Goal: Task Accomplishment & Management: Complete application form

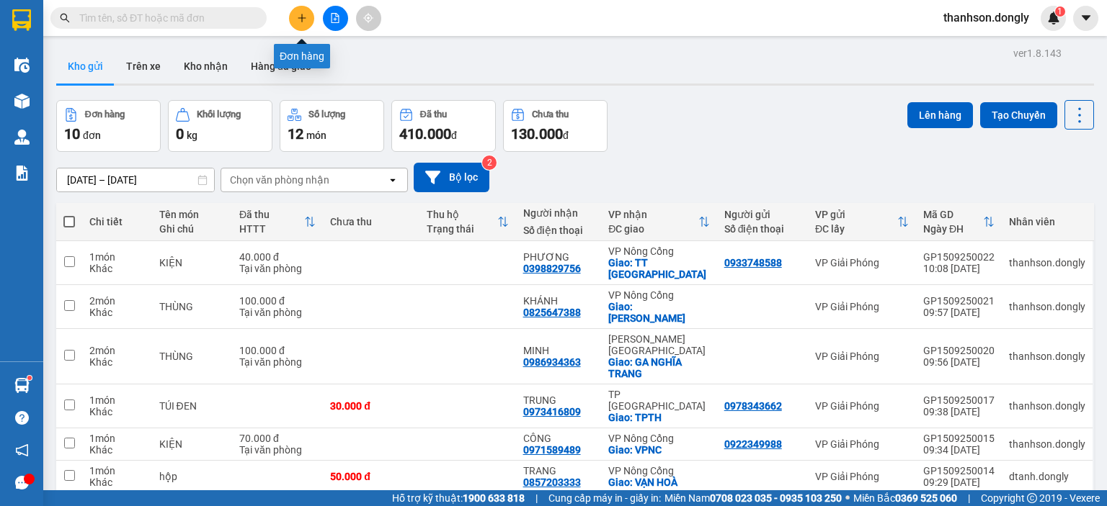
scroll to position [131, 0]
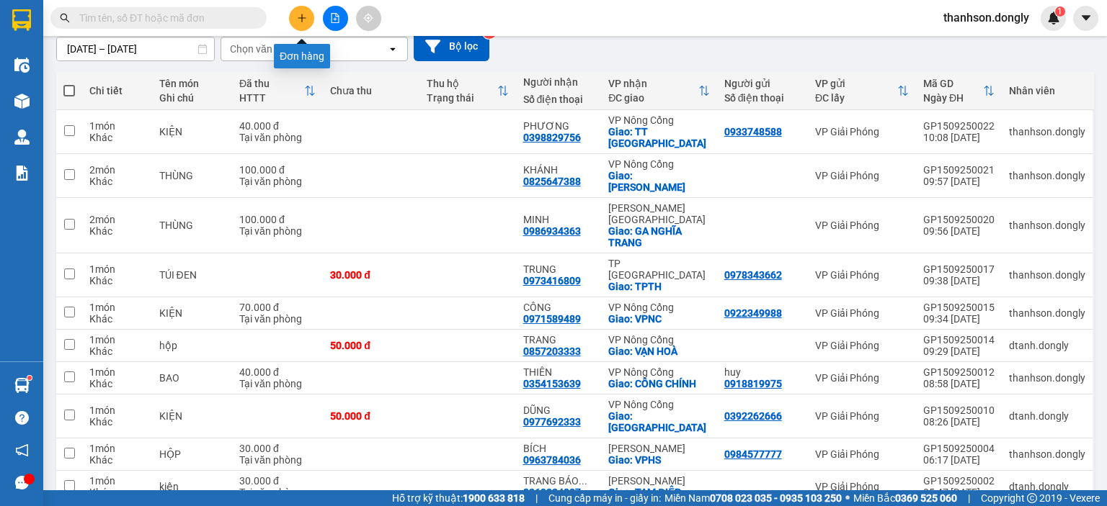
click at [298, 14] on icon "plus" at bounding box center [302, 18] width 10 height 10
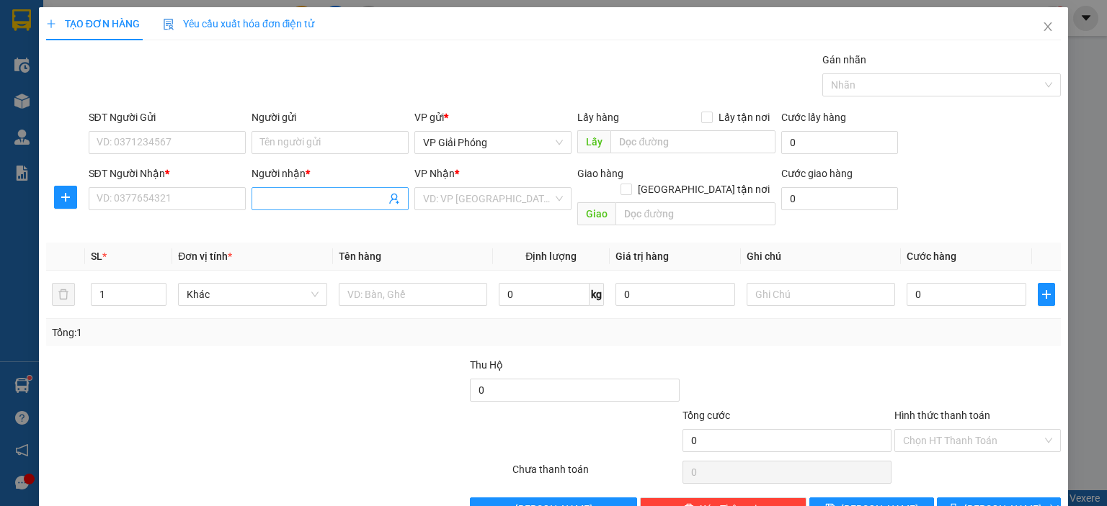
click at [346, 204] on input "Người nhận *" at bounding box center [322, 199] width 125 height 16
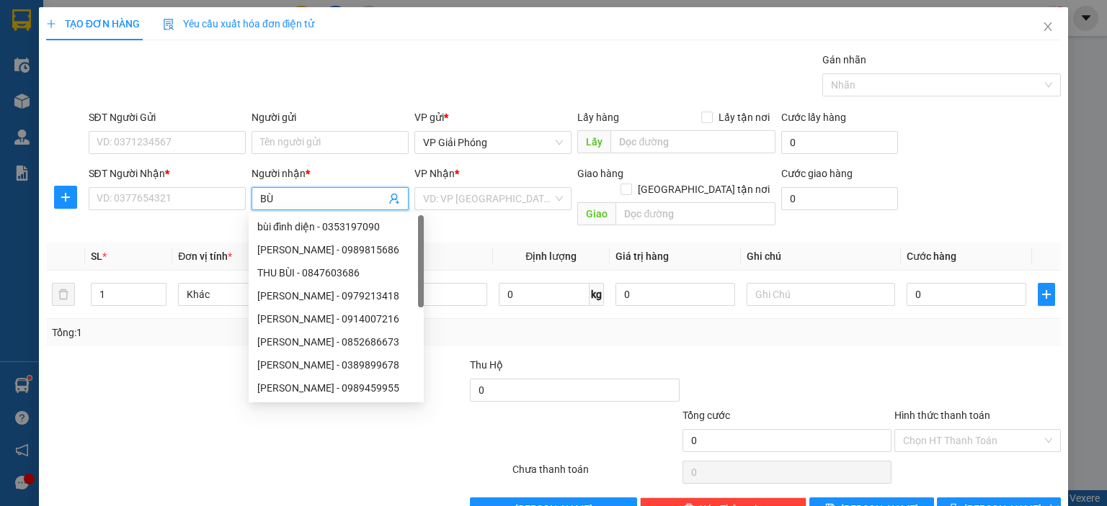
type input "B"
type input "THU"
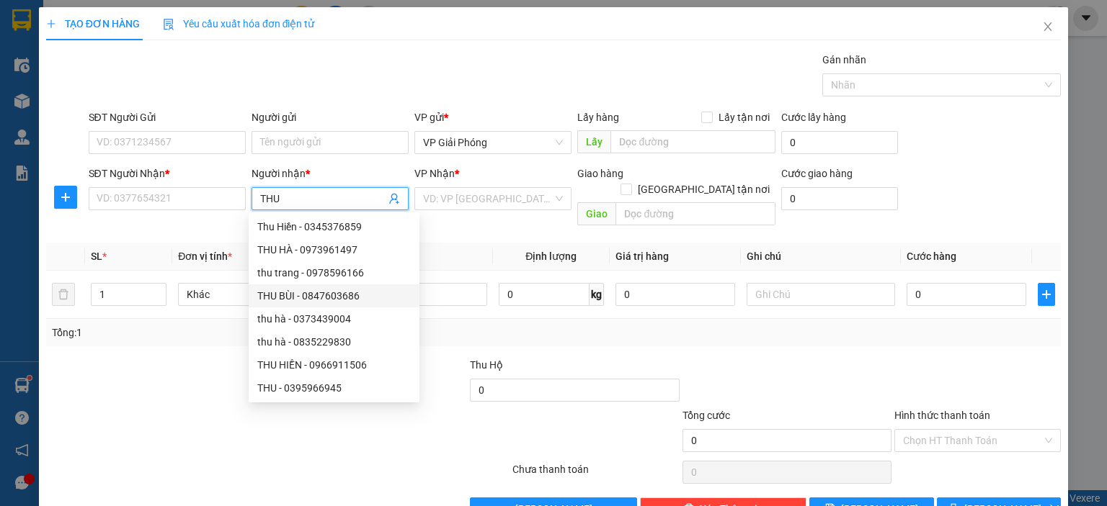
click at [326, 298] on div "THU BÙI - 0847603686" at bounding box center [333, 296] width 153 height 16
type input "0847603686"
type input "THU BÙI"
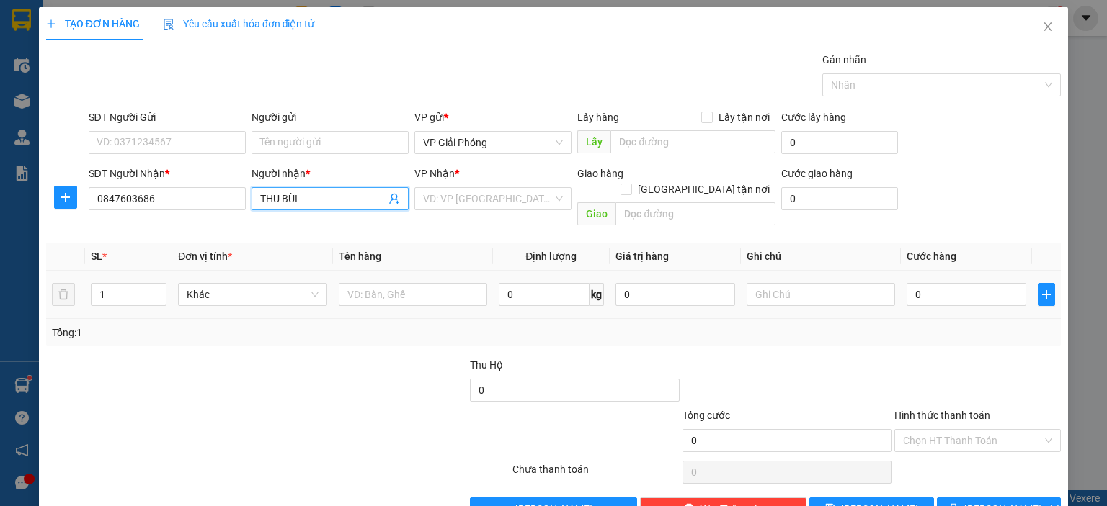
checkbox input "true"
type input "CHỢ MỰC"
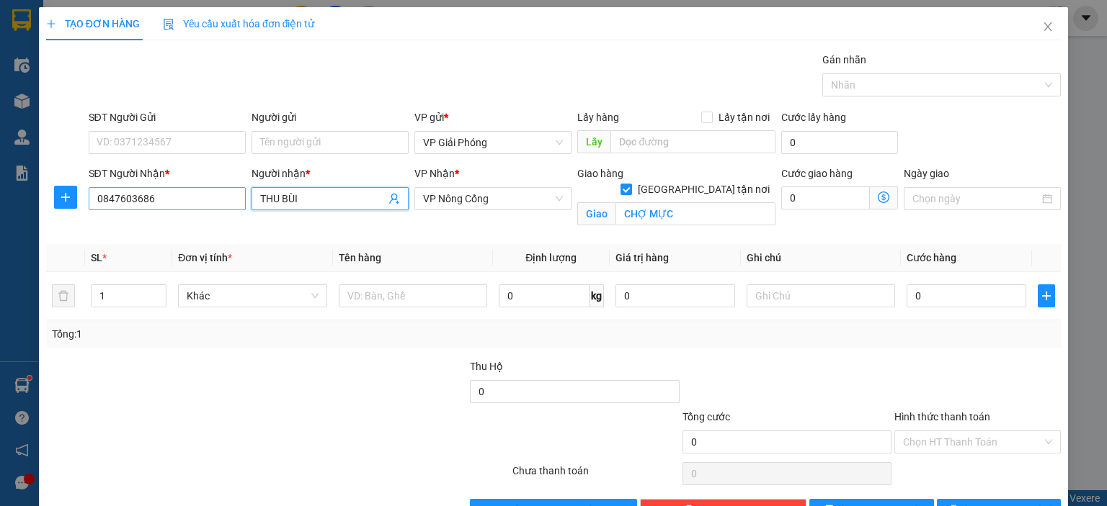
type input "THU BÙI"
click at [171, 198] on input "0847603686" at bounding box center [167, 198] width 157 height 23
click at [310, 199] on input "THU BÙI" at bounding box center [322, 199] width 125 height 16
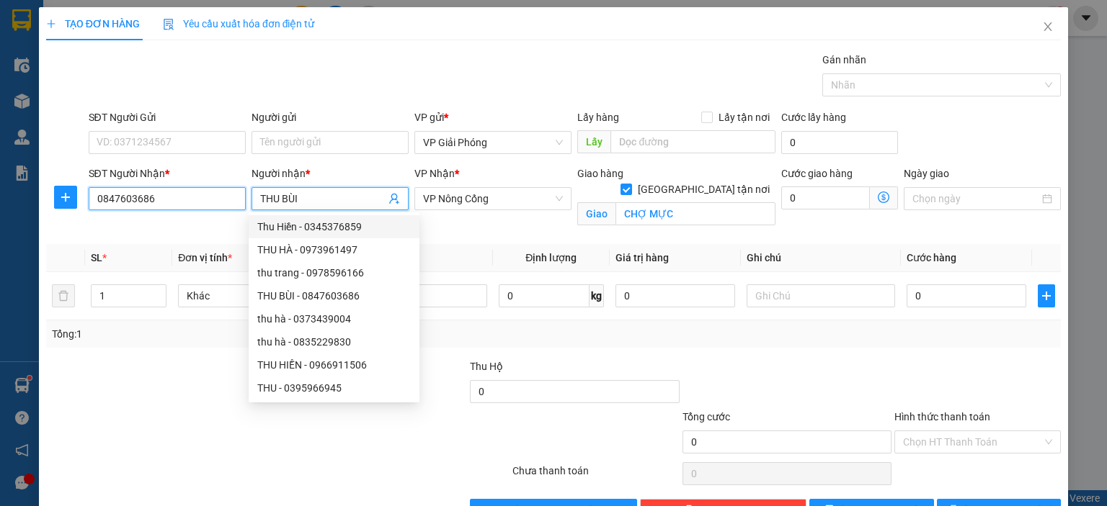
click at [214, 198] on input "0847603686" at bounding box center [167, 198] width 157 height 23
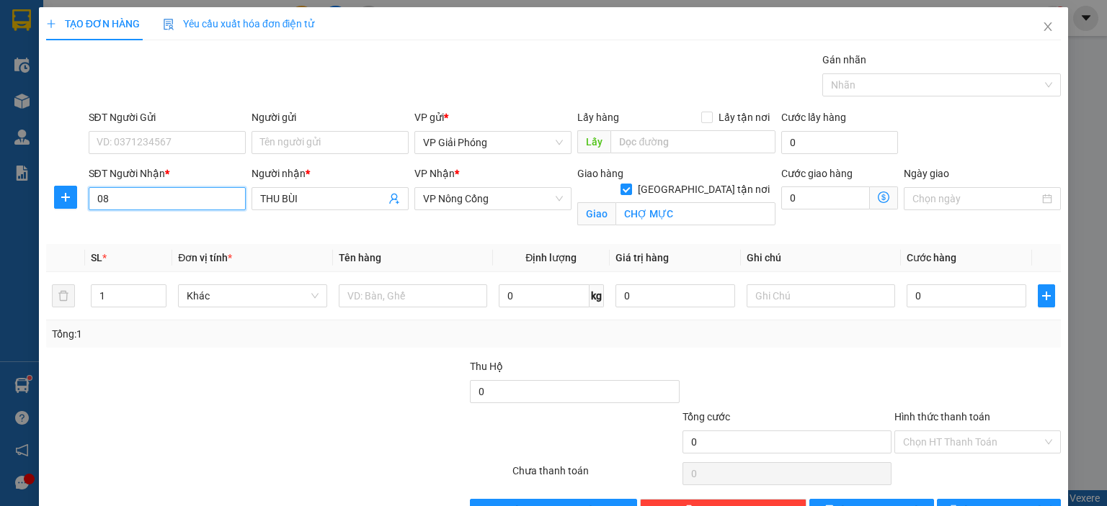
type input "0"
click at [196, 231] on div "0386636834 - THU BÙI" at bounding box center [165, 227] width 138 height 16
type input "0386636834"
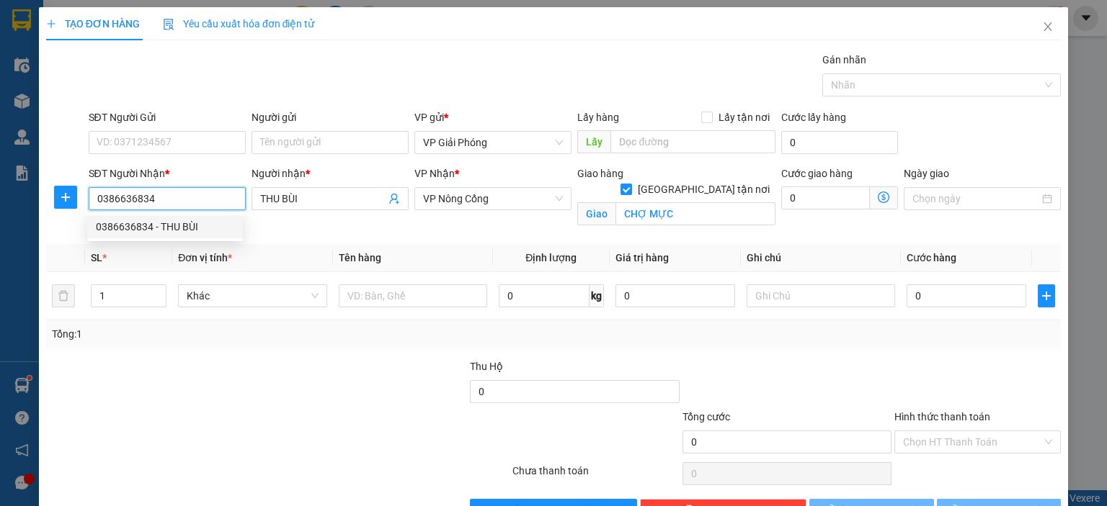
type input "THU BÙI"
type input "[GEOGRAPHIC_DATA]"
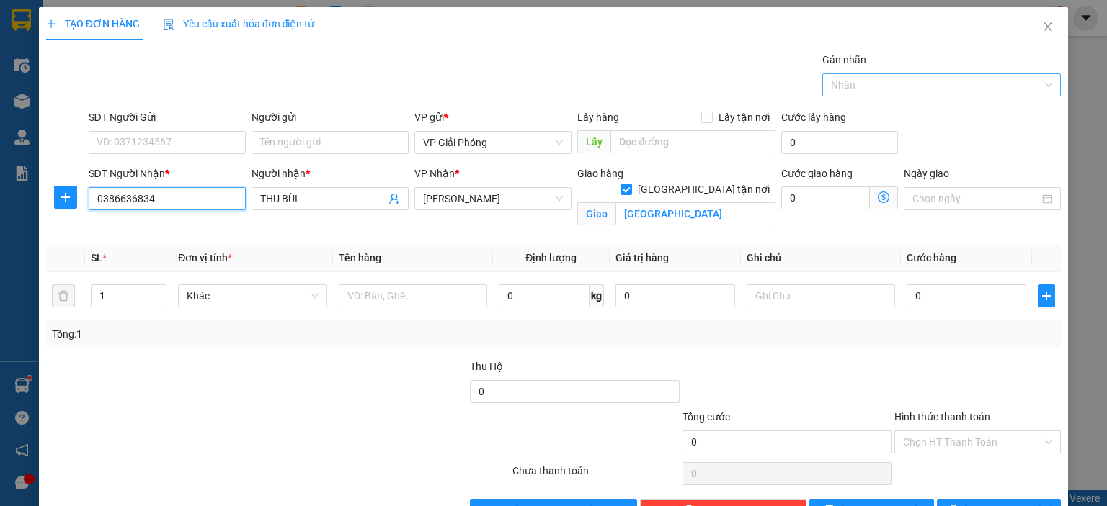
click at [895, 89] on div at bounding box center [934, 84] width 217 height 17
type input "0386636834"
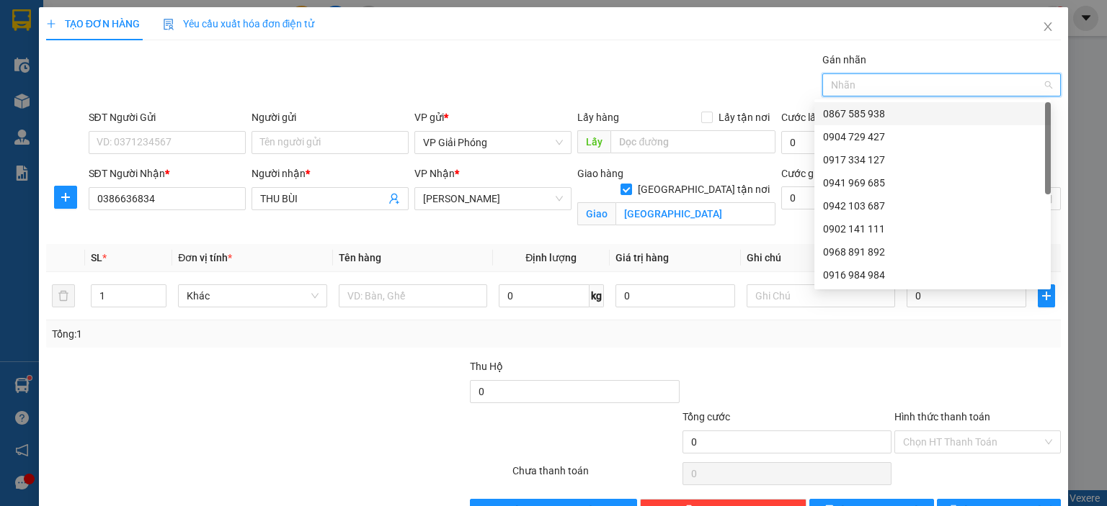
click at [888, 120] on div "0867 585 938" at bounding box center [932, 114] width 219 height 16
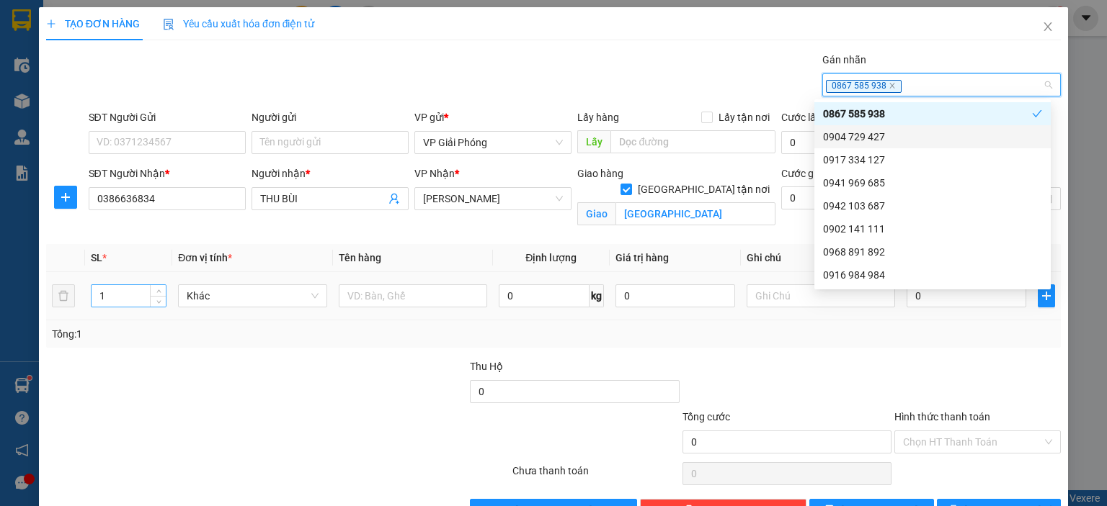
click at [133, 296] on input "1" at bounding box center [128, 296] width 74 height 22
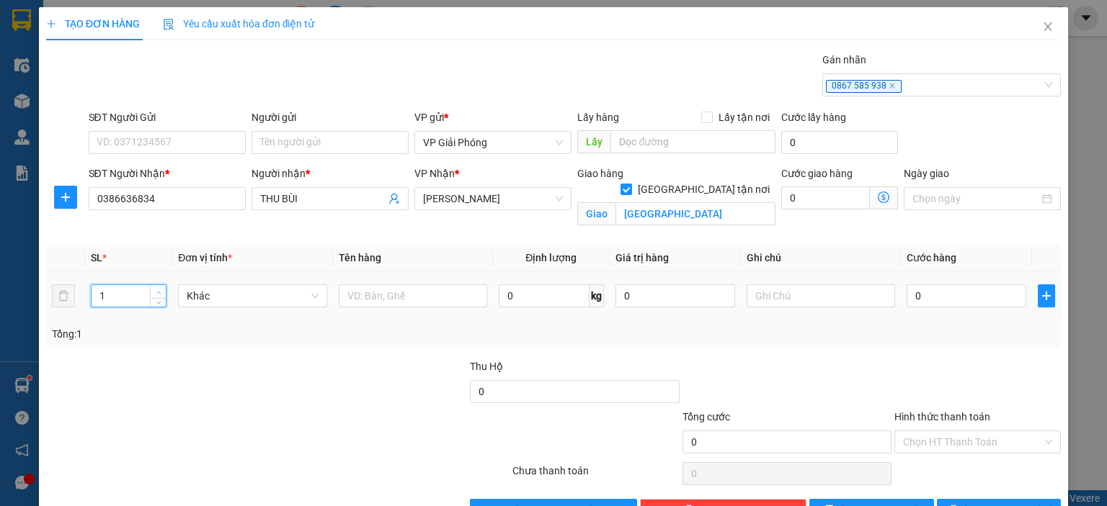
type input "2"
click at [156, 290] on icon "up" at bounding box center [158, 292] width 5 height 5
click at [386, 300] on input "text" at bounding box center [413, 296] width 148 height 23
type input "KIỆN"
click at [942, 302] on input "0" at bounding box center [966, 296] width 120 height 23
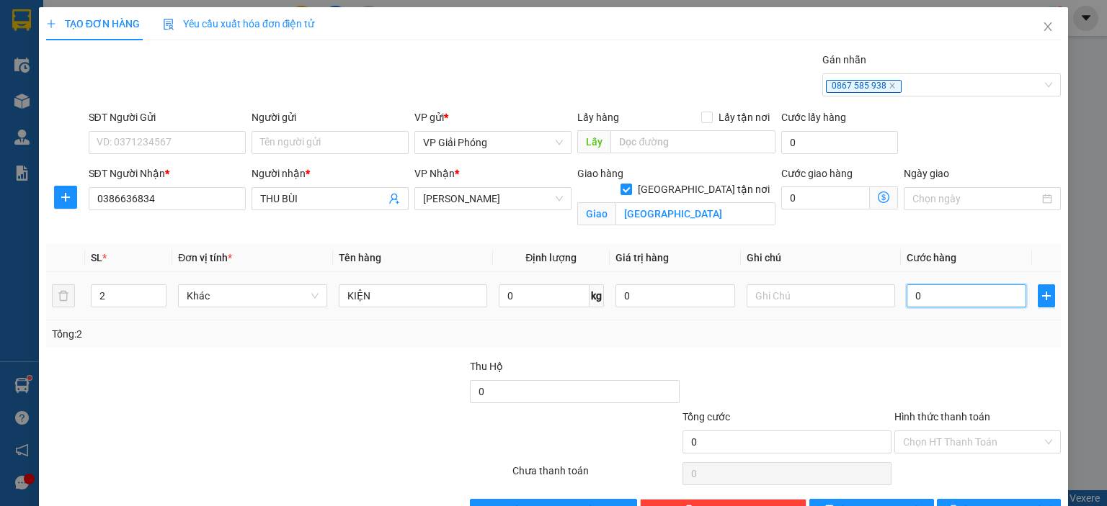
type input "1"
type input "10"
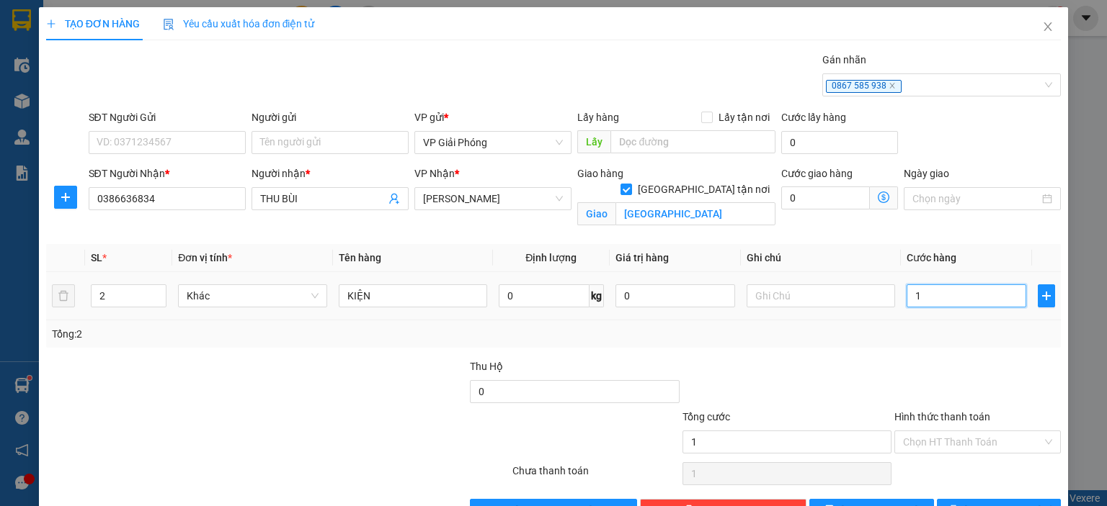
type input "10"
type input "100"
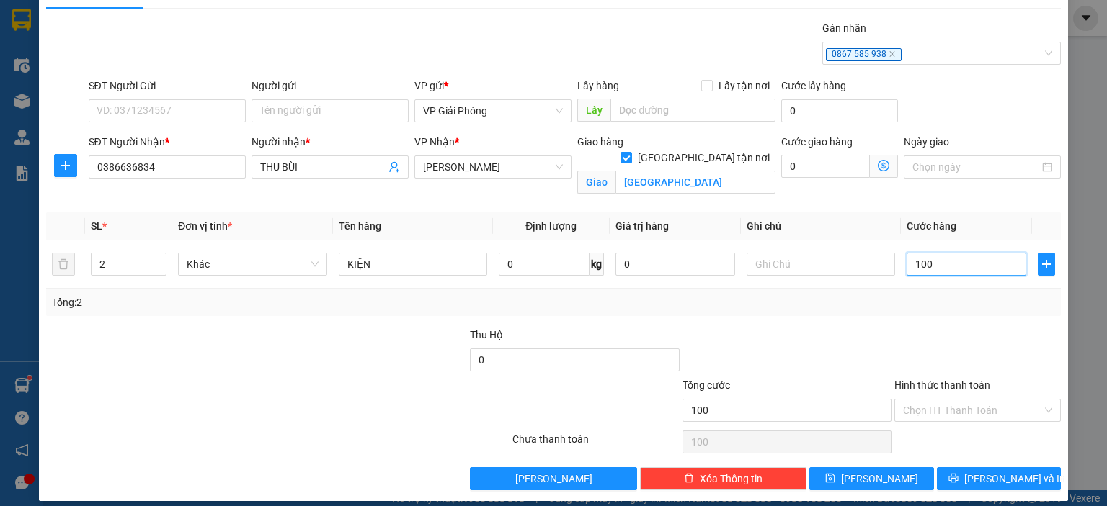
scroll to position [42, 0]
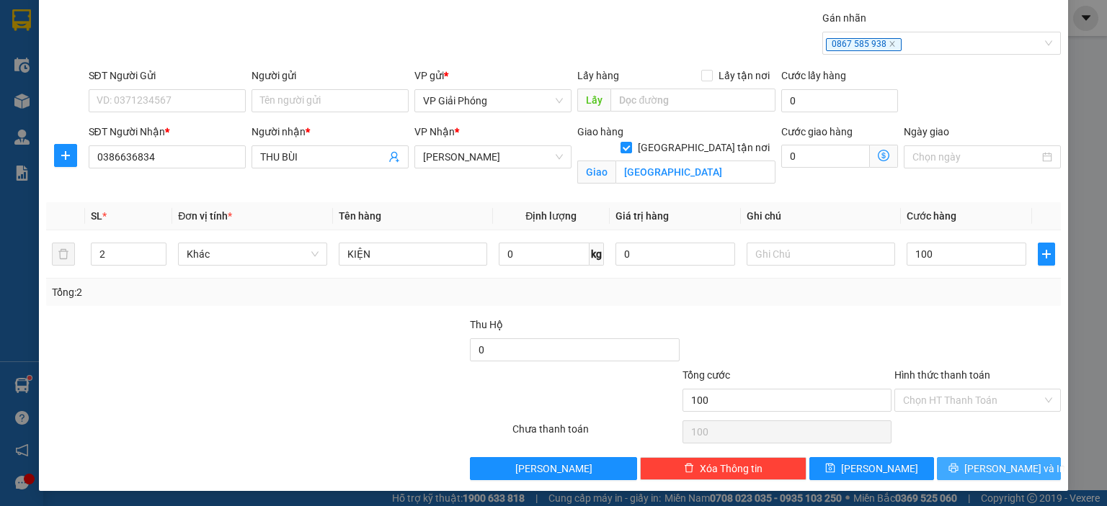
type input "100.000"
click at [974, 463] on button "[PERSON_NAME] và In" at bounding box center [999, 468] width 125 height 23
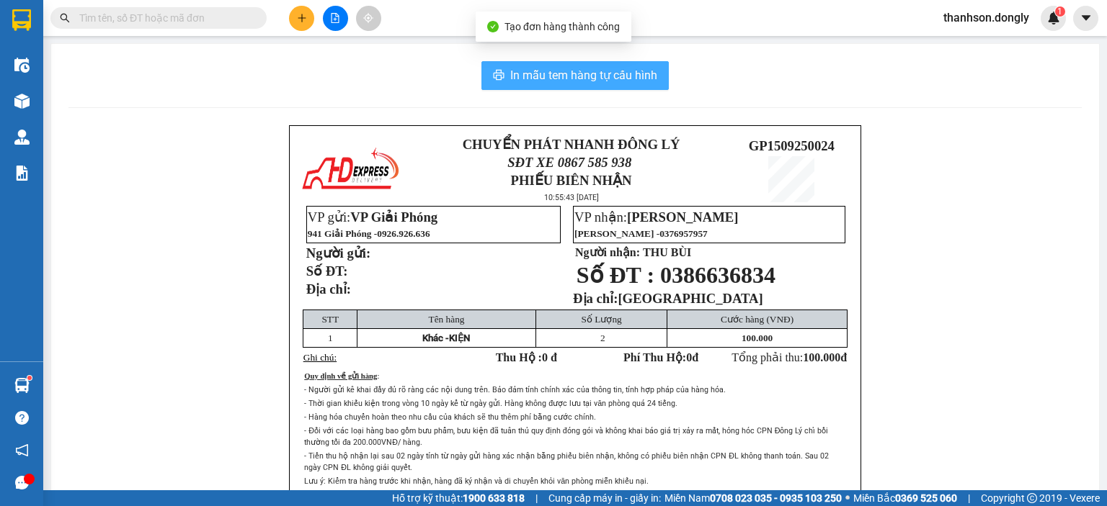
click at [600, 79] on span "In mẫu tem hàng tự cấu hình" at bounding box center [583, 75] width 147 height 18
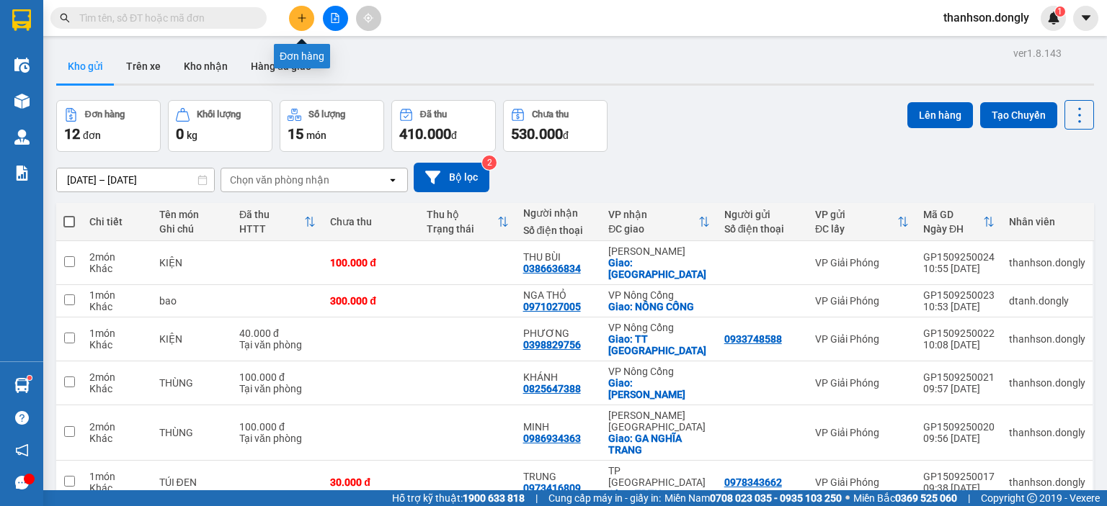
click at [307, 21] on button at bounding box center [301, 18] width 25 height 25
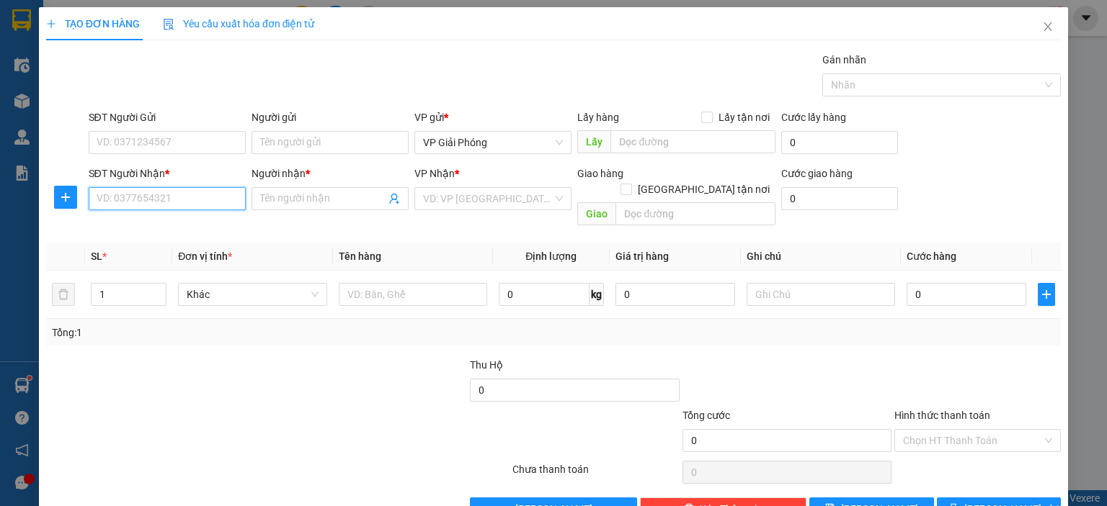
click at [212, 204] on input "SĐT Người Nhận *" at bounding box center [167, 198] width 157 height 23
click at [156, 226] on div "0971027005 - NGA THỎ" at bounding box center [165, 227] width 138 height 16
type input "0971027005"
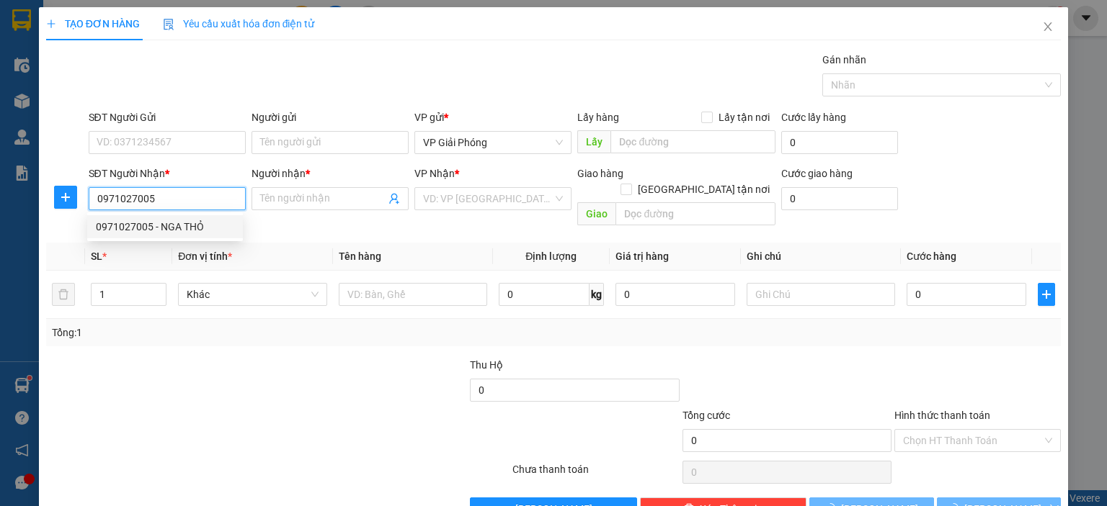
type input "NGA THỎ"
checkbox input "true"
type input "NÔNG CỐNG"
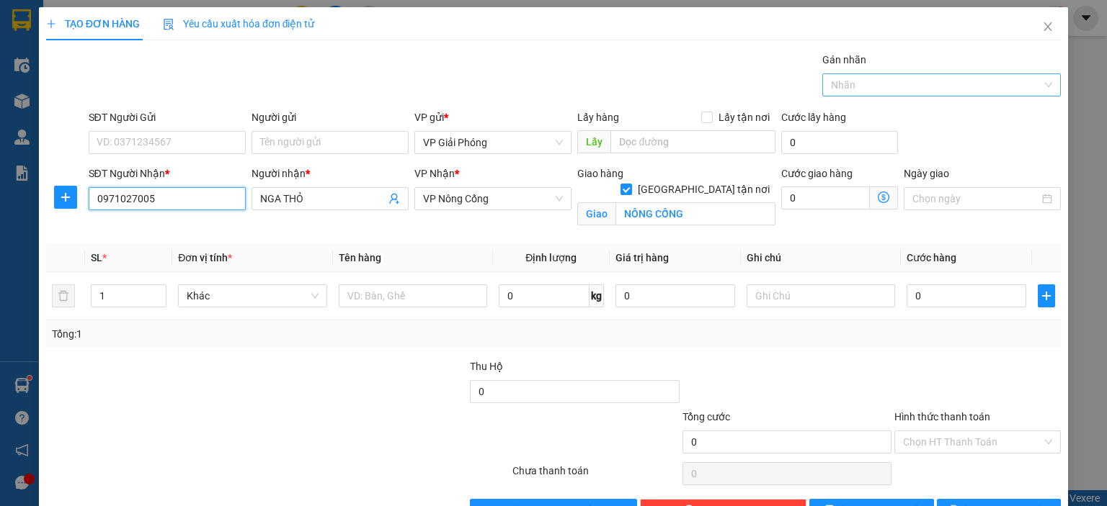
click at [867, 89] on div at bounding box center [934, 84] width 217 height 17
type input "0971027005"
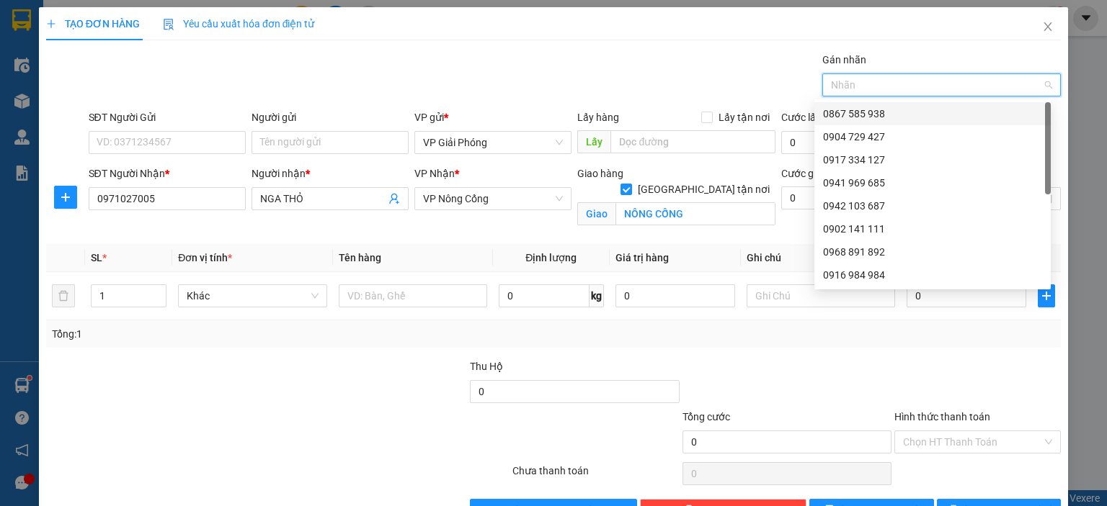
click at [867, 120] on div "0867 585 938" at bounding box center [932, 114] width 219 height 16
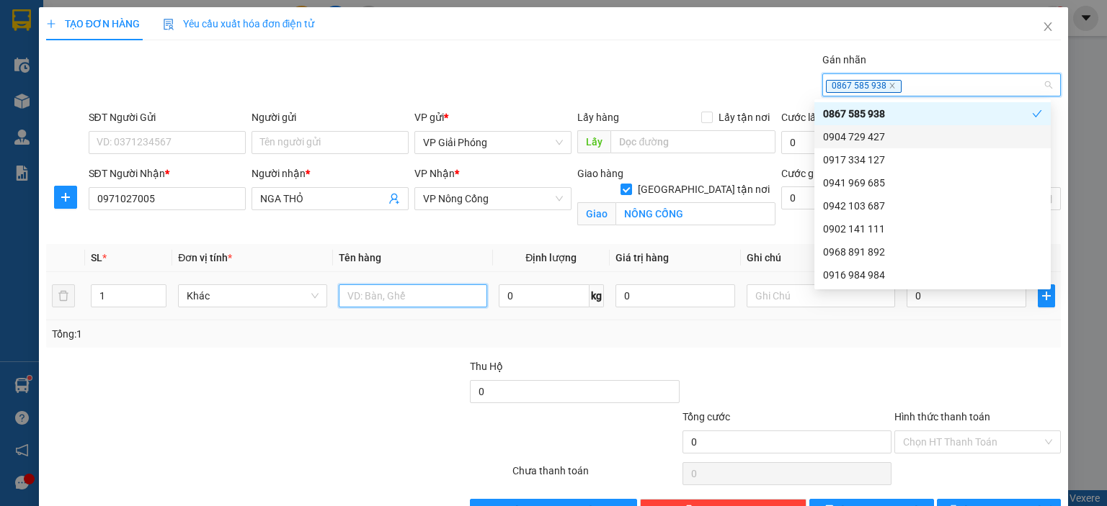
click at [354, 296] on input "text" at bounding box center [413, 296] width 148 height 23
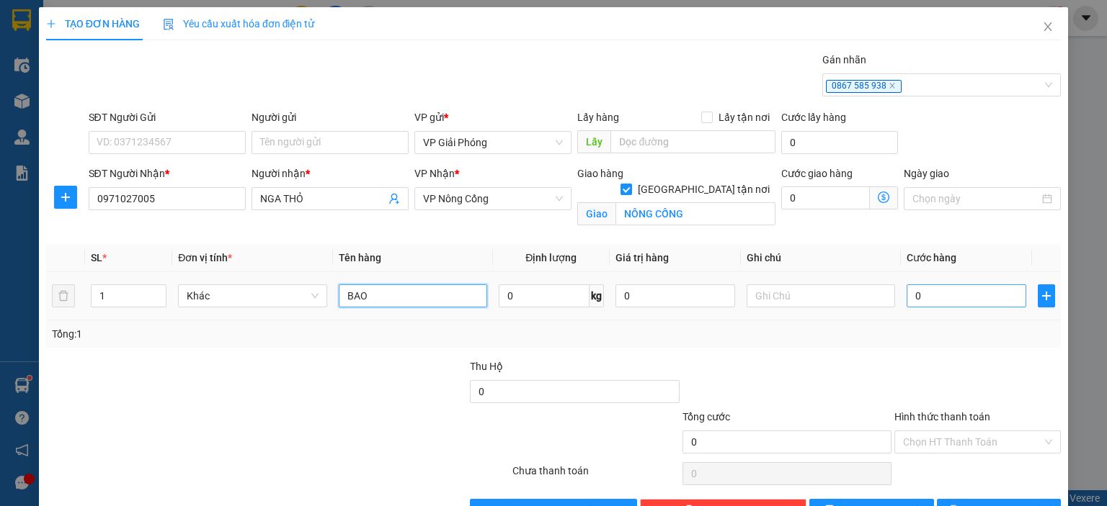
type input "BAO"
click at [927, 300] on input "0" at bounding box center [966, 296] width 120 height 23
click at [1042, 23] on icon "close" at bounding box center [1048, 27] width 12 height 12
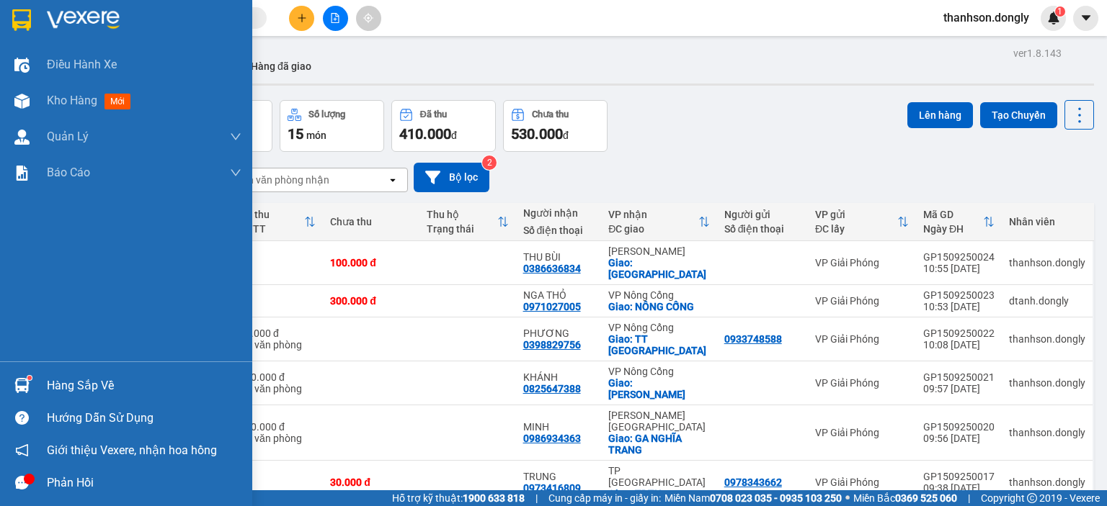
click at [25, 17] on img at bounding box center [21, 20] width 19 height 22
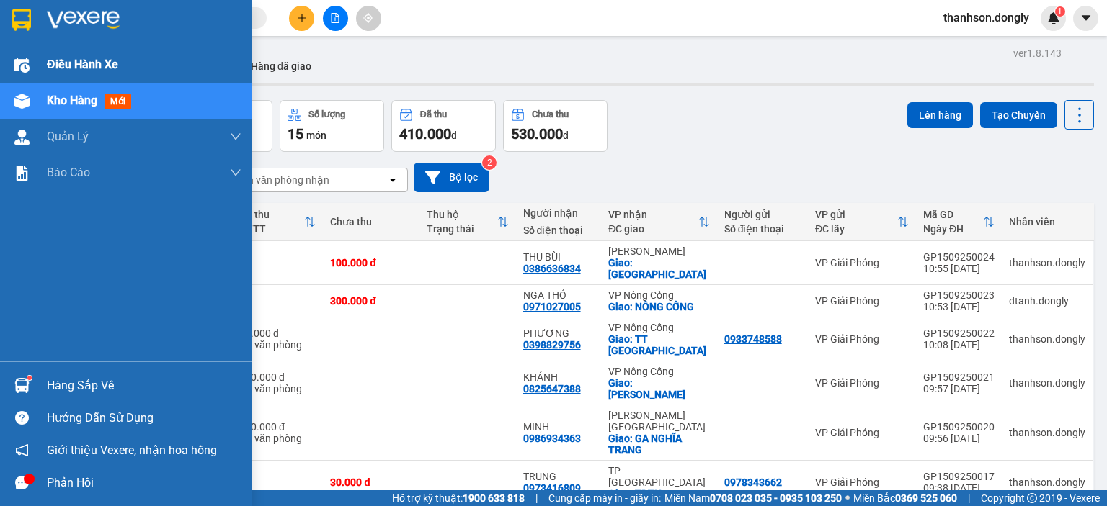
click at [28, 65] on img at bounding box center [21, 65] width 15 height 15
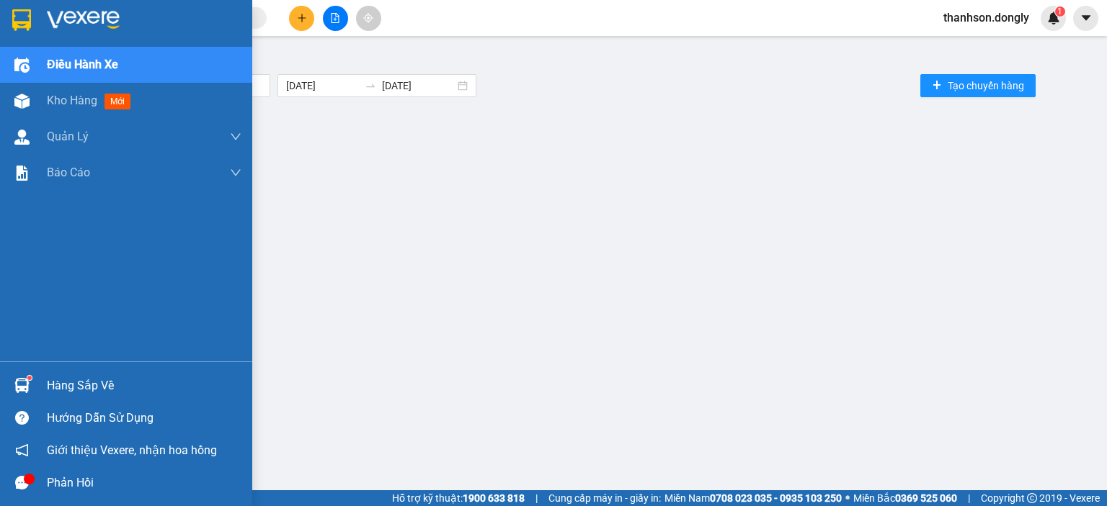
click at [22, 27] on img at bounding box center [21, 20] width 19 height 22
click at [22, 26] on img at bounding box center [21, 20] width 19 height 22
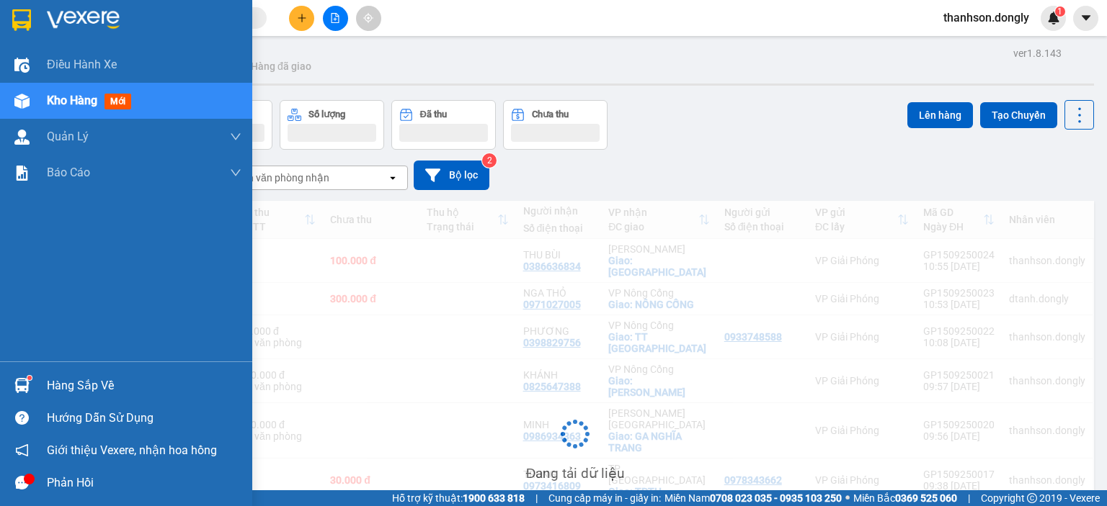
click at [22, 16] on img at bounding box center [21, 20] width 19 height 22
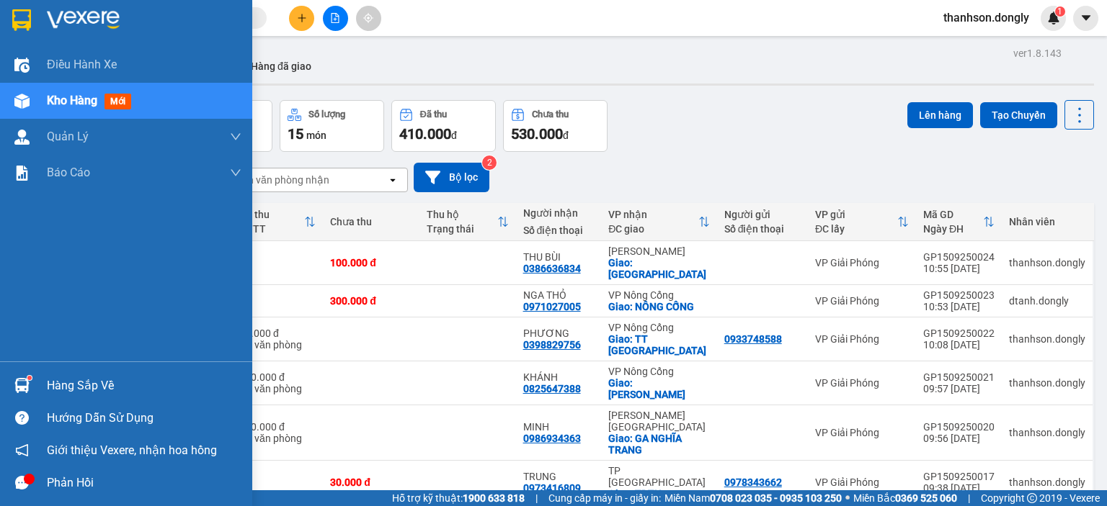
click at [27, 19] on img at bounding box center [21, 20] width 19 height 22
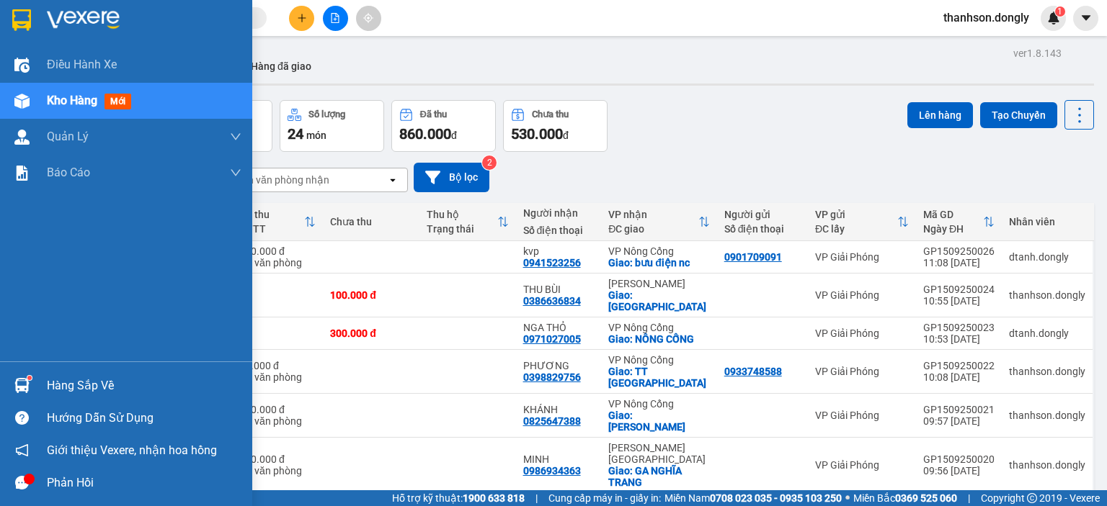
click at [22, 22] on img at bounding box center [21, 20] width 19 height 22
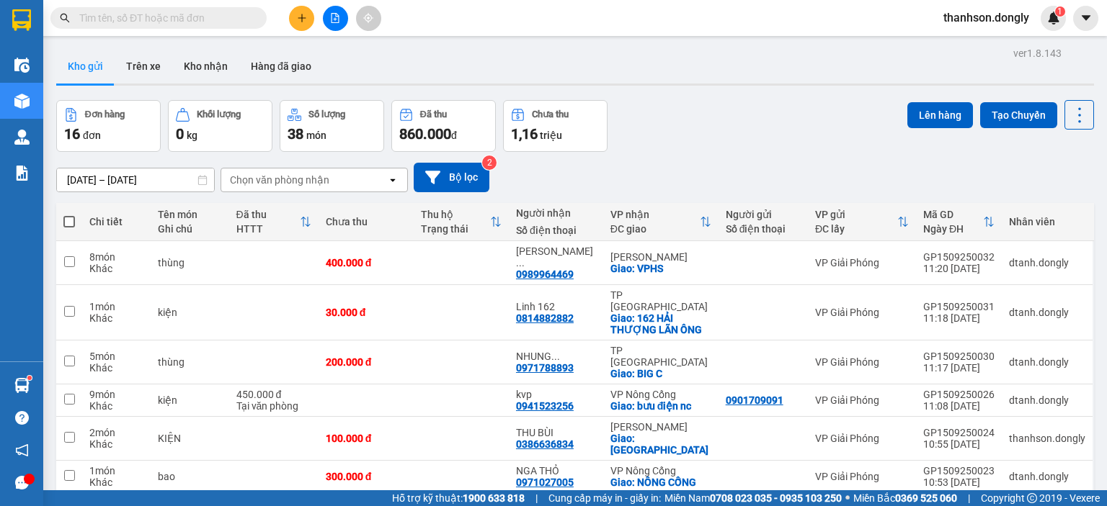
click at [743, 112] on div "Đơn hàng 16 đơn Khối lượng 0 kg Số lượng 38 món Đã thu 860.000 đ Chưa thu 1,16 …" at bounding box center [574, 126] width 1037 height 52
click at [67, 223] on span at bounding box center [69, 222] width 12 height 12
click at [69, 215] on input "checkbox" at bounding box center [69, 215] width 0 height 0
checkbox input "true"
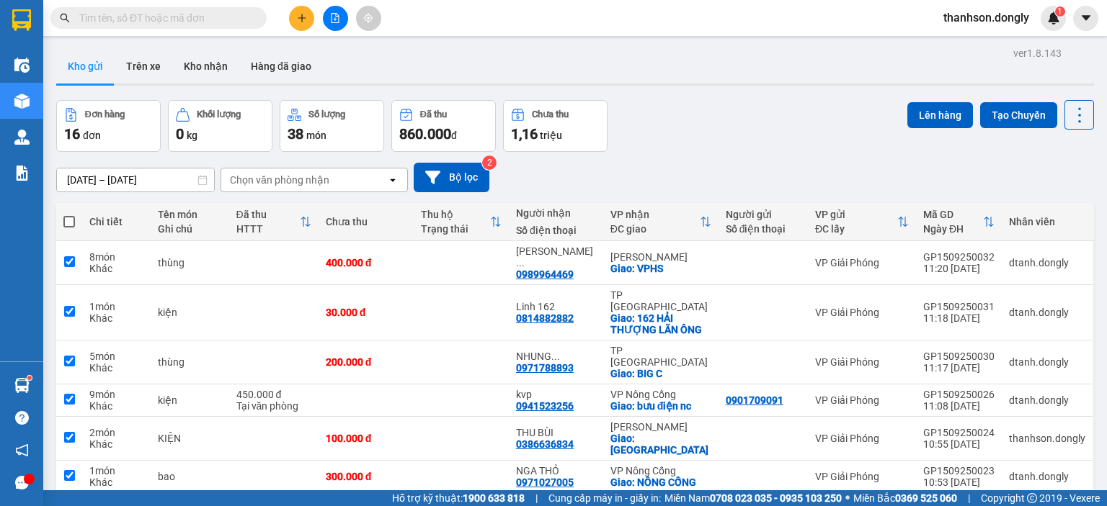
checkbox input "true"
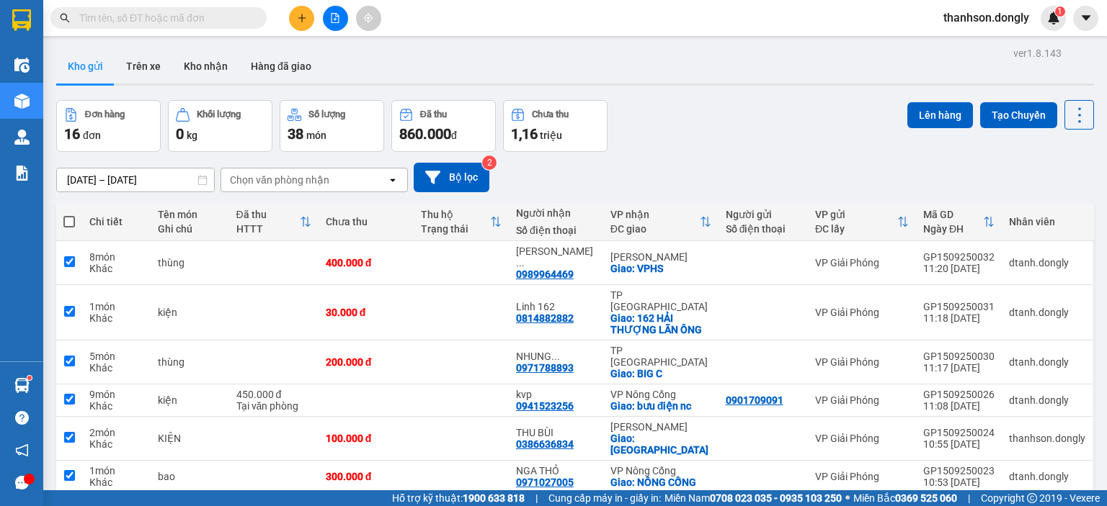
checkbox input "true"
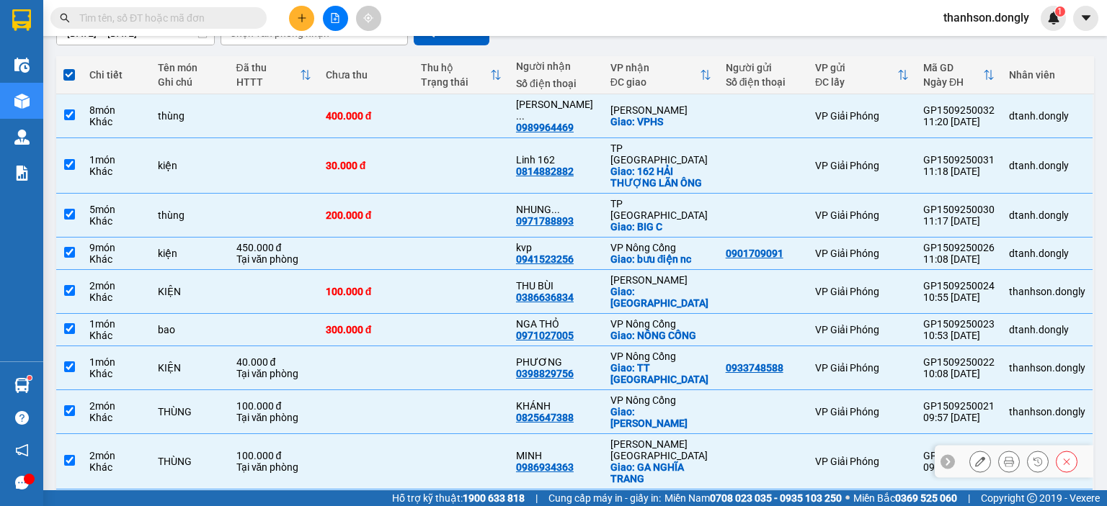
scroll to position [154, 0]
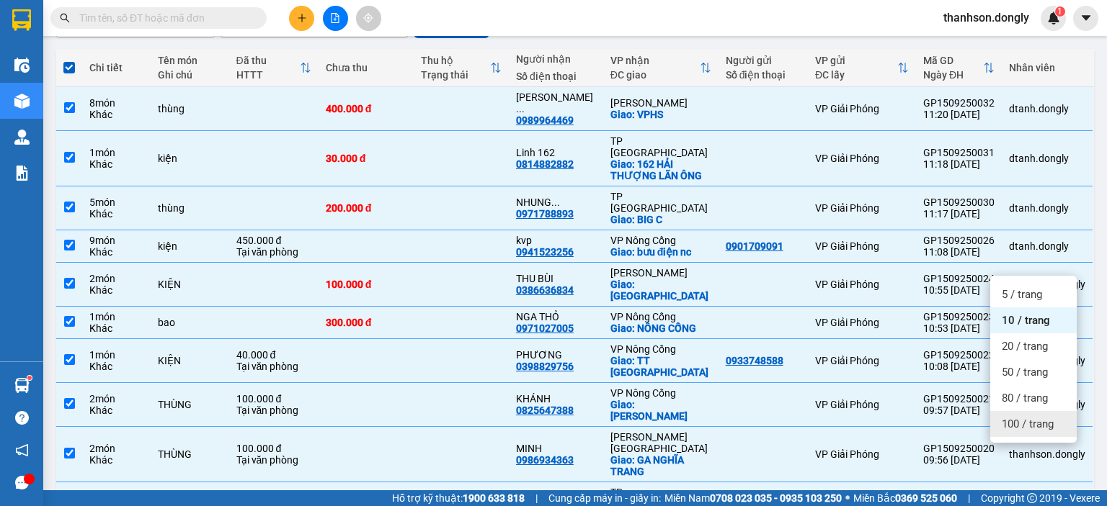
click at [1016, 429] on span "100 / trang" at bounding box center [1027, 424] width 52 height 14
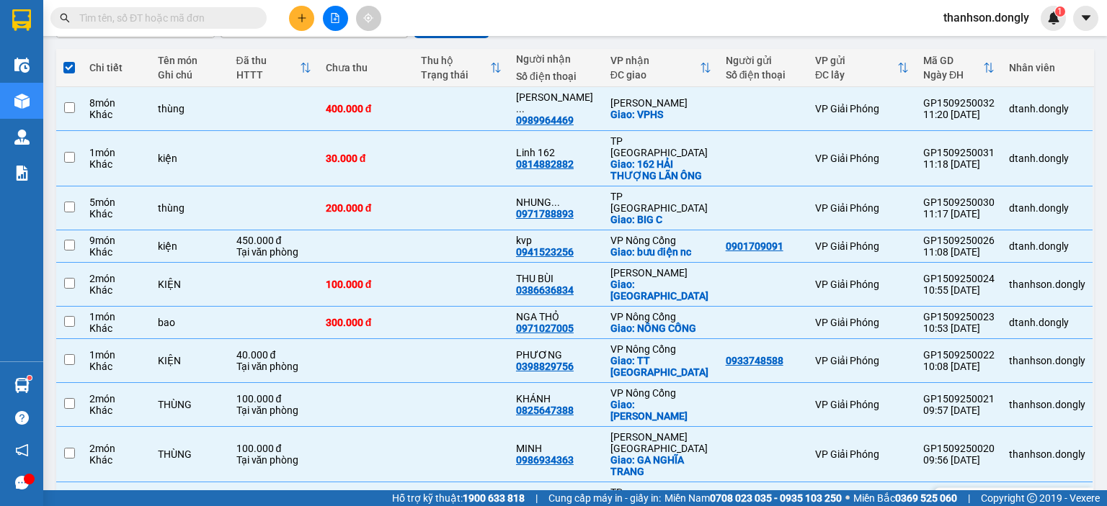
checkbox input "false"
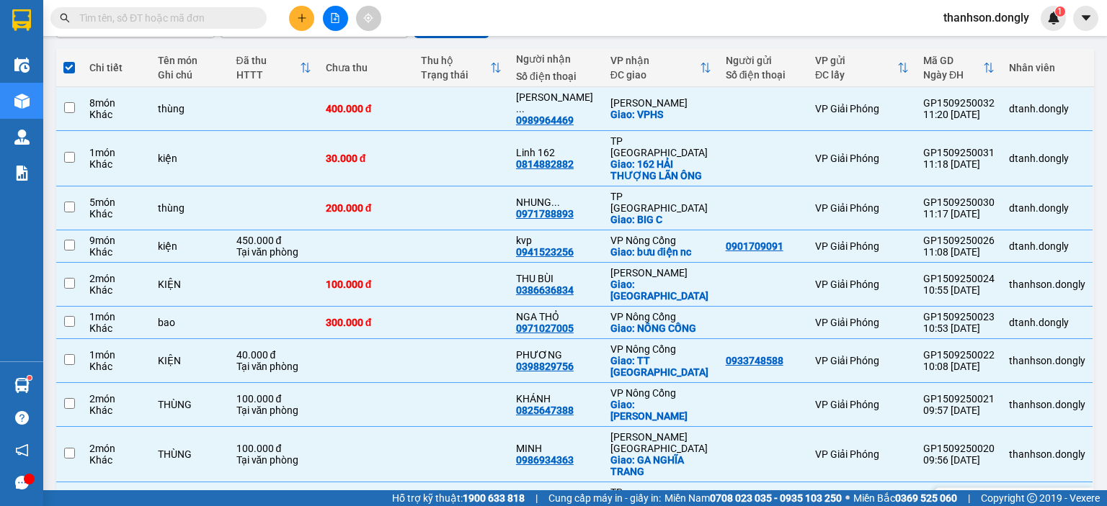
checkbox input "false"
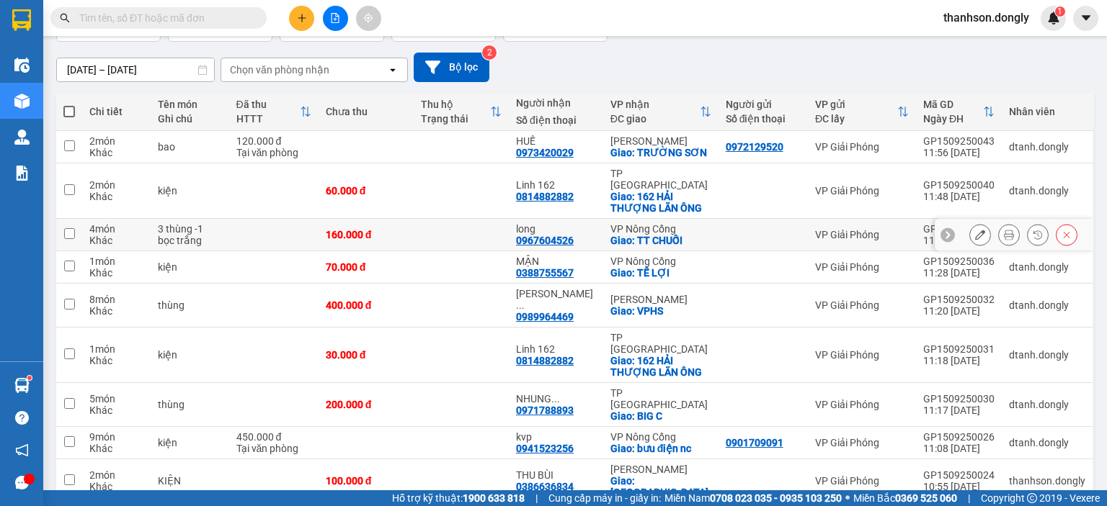
scroll to position [0, 0]
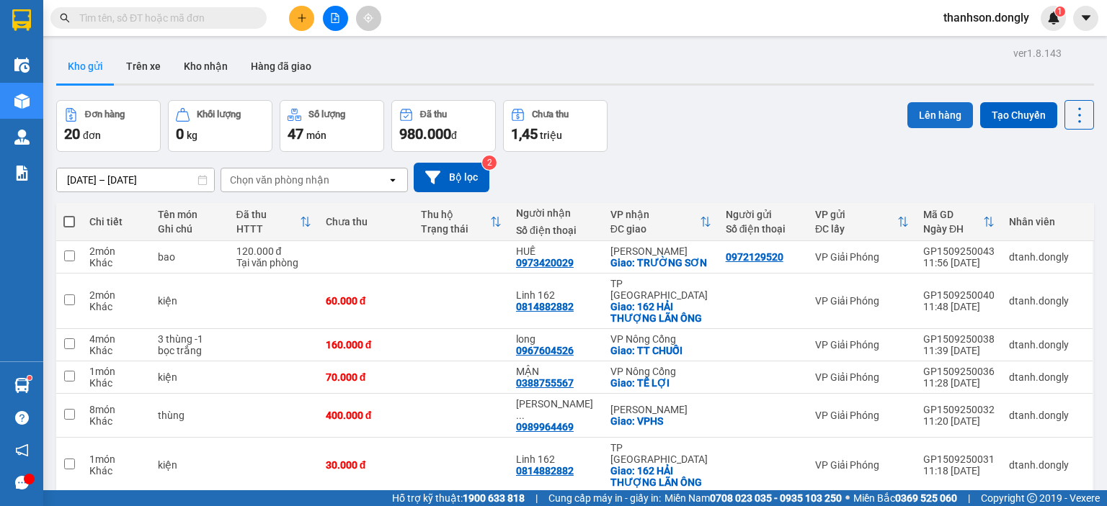
click at [940, 115] on button "Lên hàng" at bounding box center [940, 115] width 66 height 26
click at [69, 218] on span at bounding box center [69, 222] width 12 height 12
click at [69, 215] on input "checkbox" at bounding box center [69, 215] width 0 height 0
checkbox input "true"
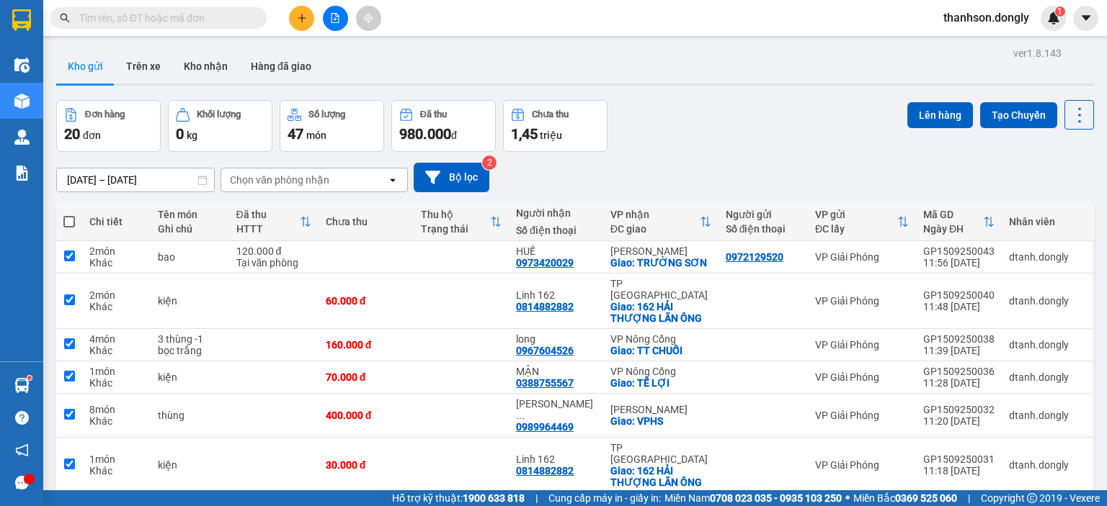
checkbox input "true"
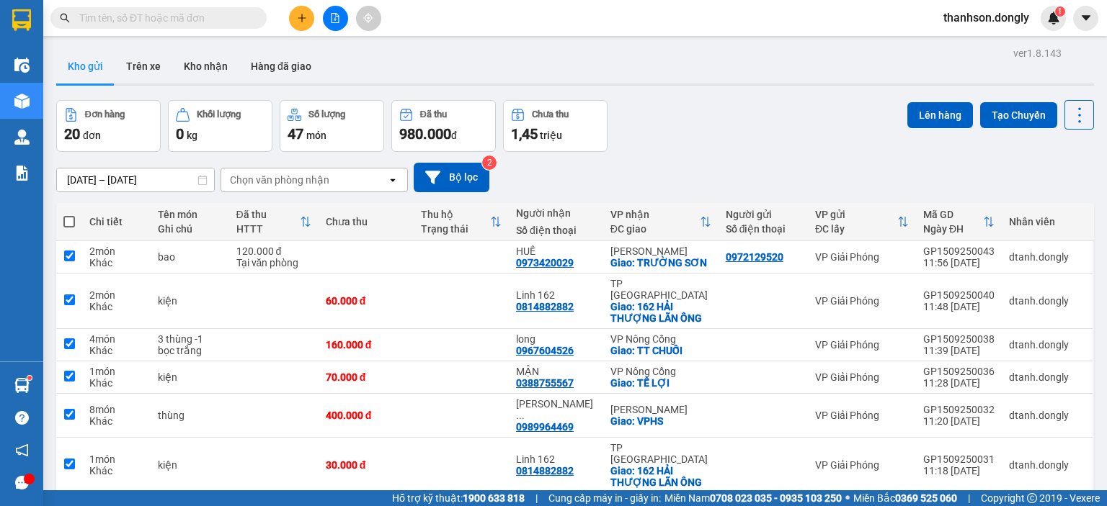
checkbox input "true"
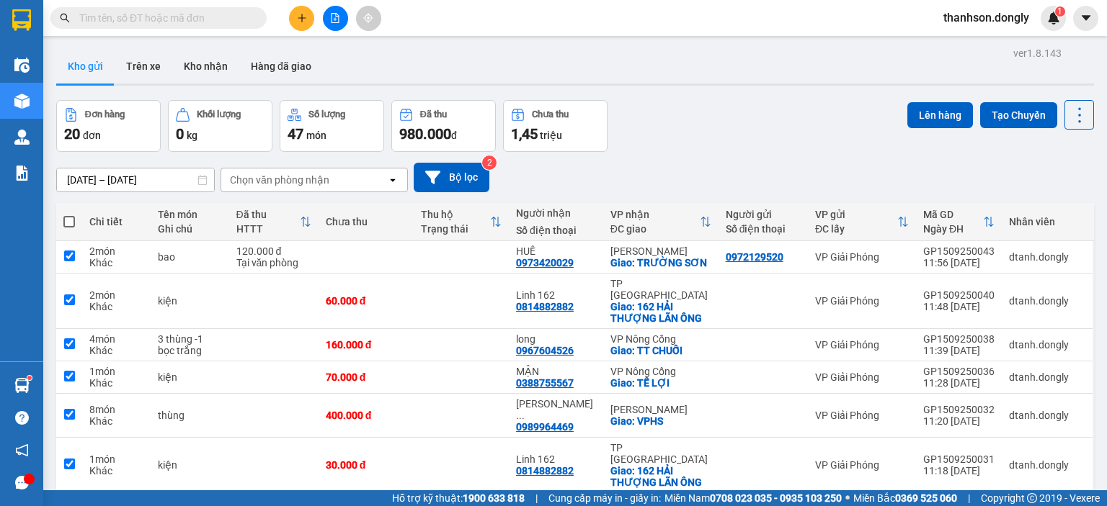
checkbox input "true"
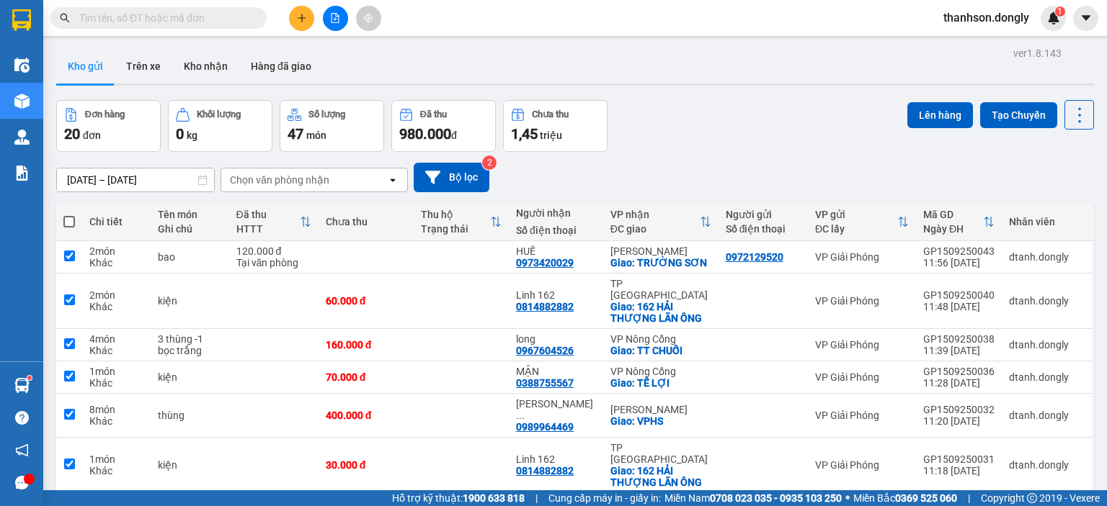
checkbox input "true"
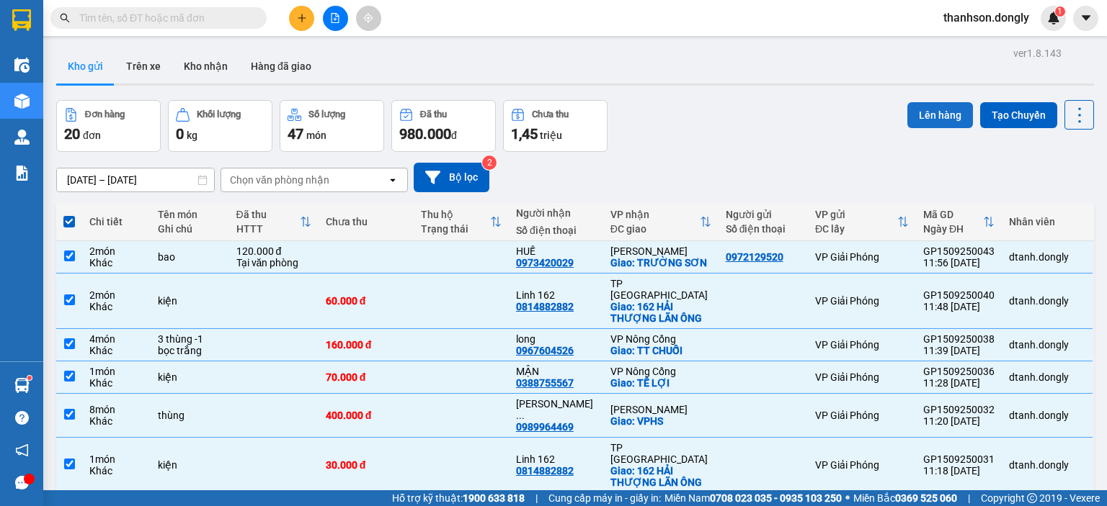
click at [946, 117] on button "Lên hàng" at bounding box center [940, 115] width 66 height 26
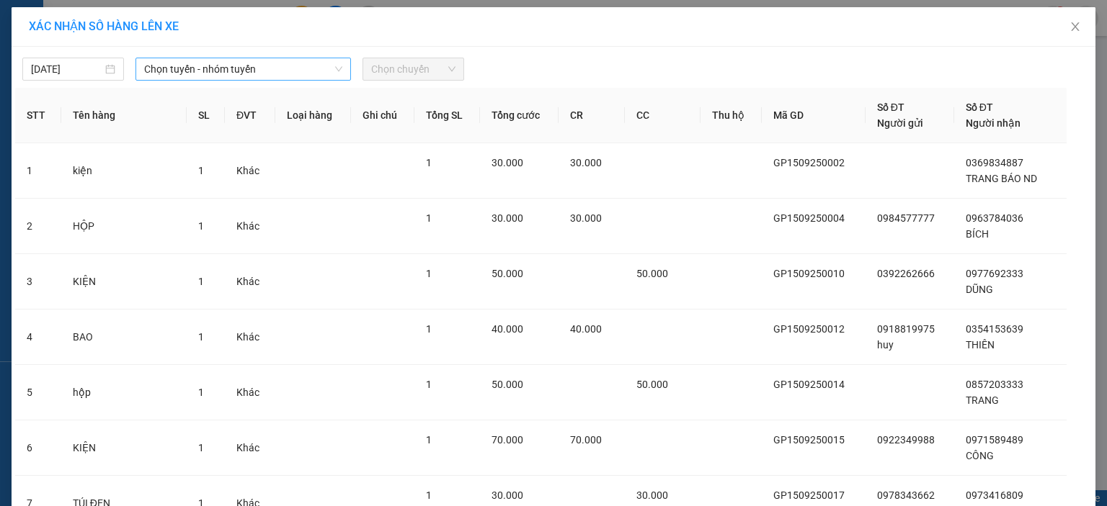
click at [287, 74] on span "Chọn tuyến - nhóm tuyến" at bounding box center [243, 69] width 198 height 22
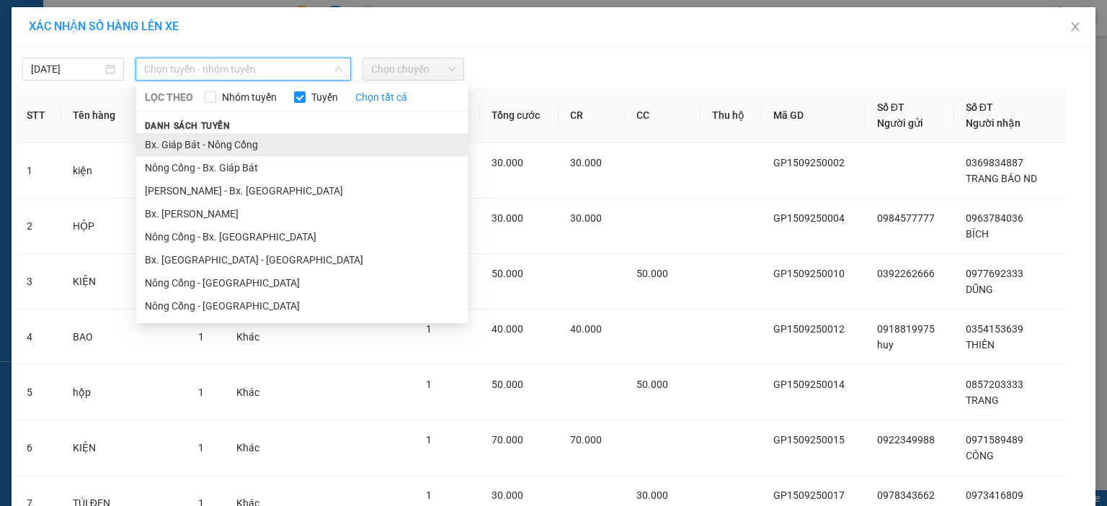
click at [269, 133] on li "Bx. Giáp Bát - Nông Cống" at bounding box center [301, 144] width 331 height 23
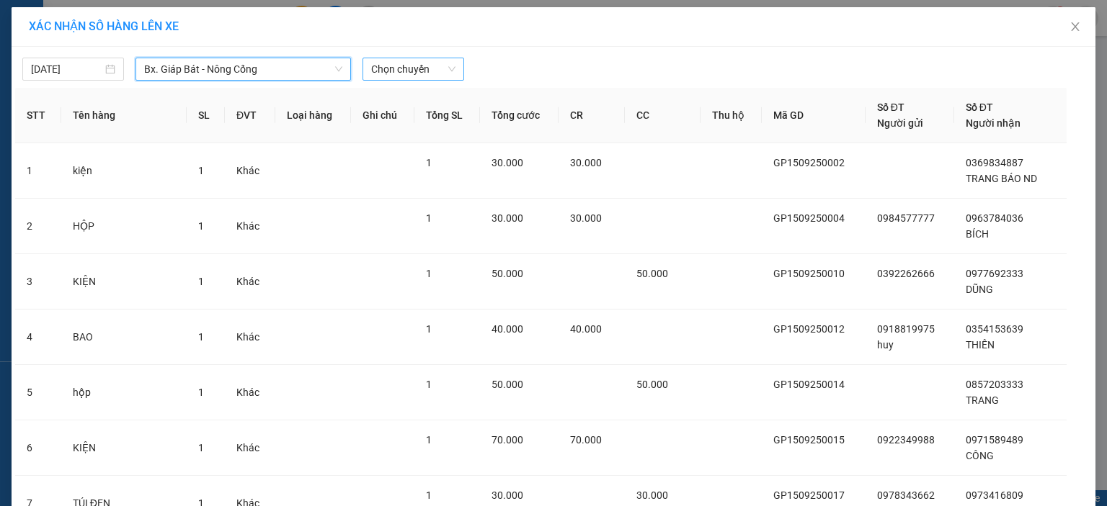
click at [411, 65] on span "Chọn chuyến" at bounding box center [413, 69] width 84 height 22
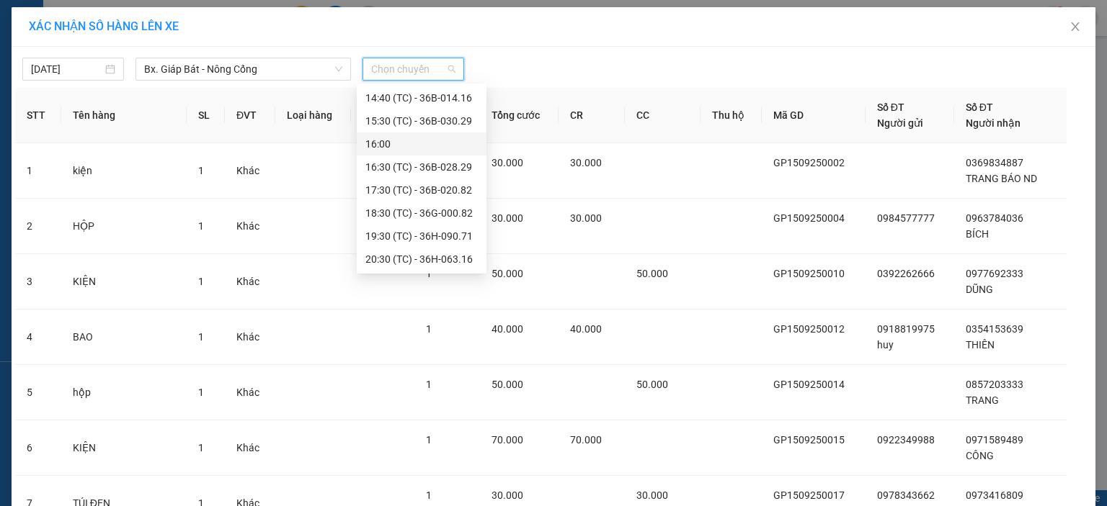
scroll to position [86, 0]
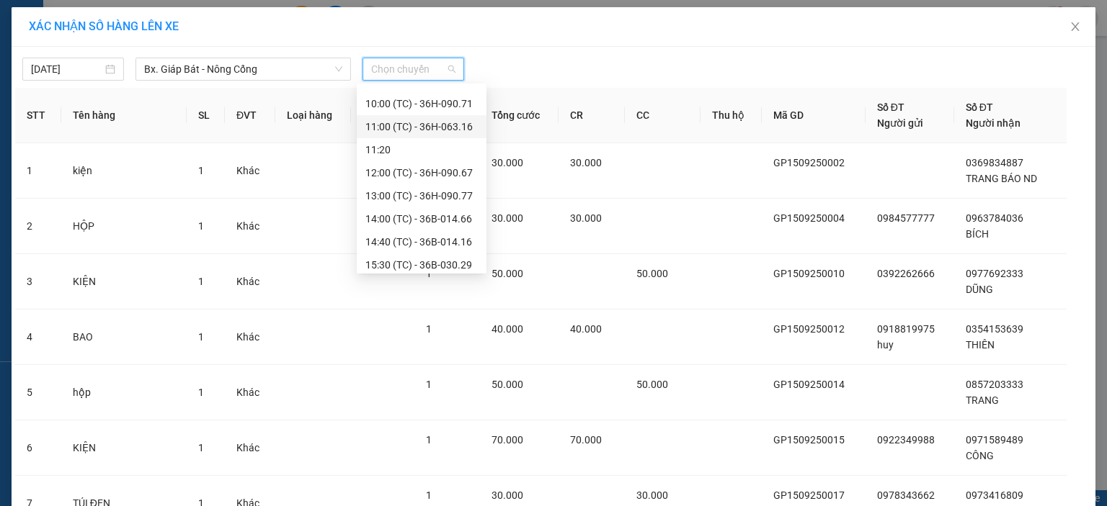
click at [596, 63] on div at bounding box center [690, 69] width 445 height 23
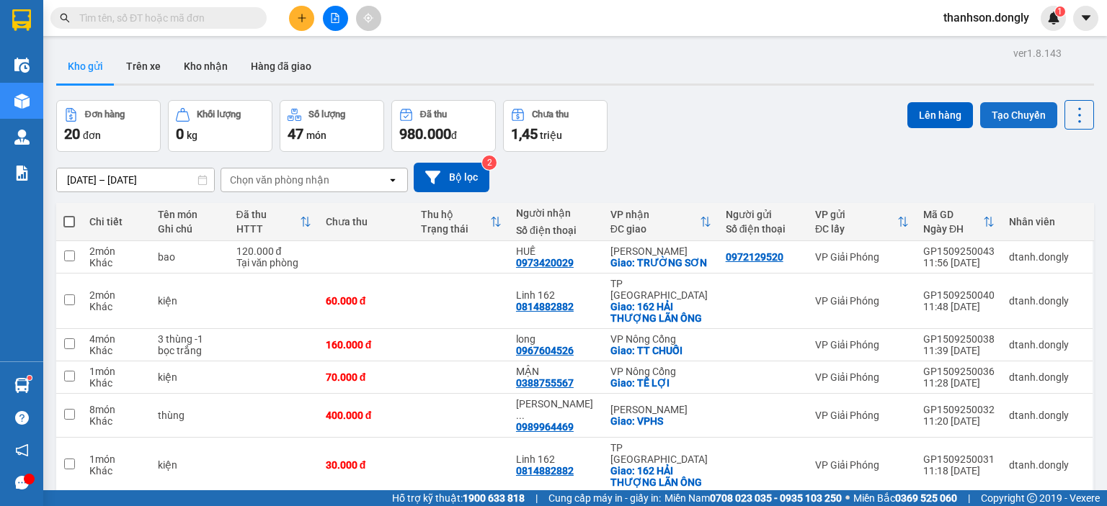
click at [1009, 106] on button "Tạo Chuyến" at bounding box center [1018, 115] width 77 height 26
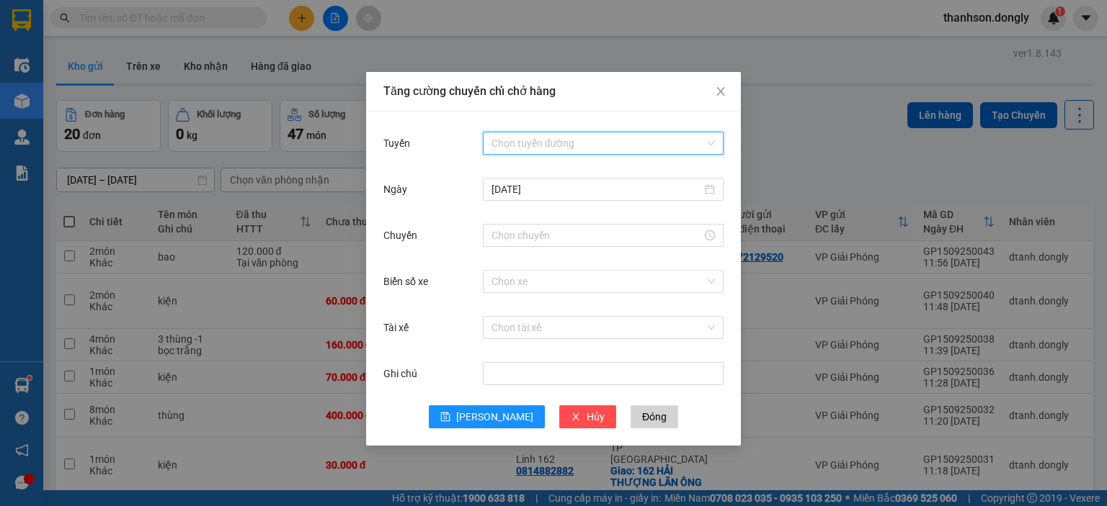
click at [542, 139] on input "Tuyến" at bounding box center [597, 144] width 213 height 22
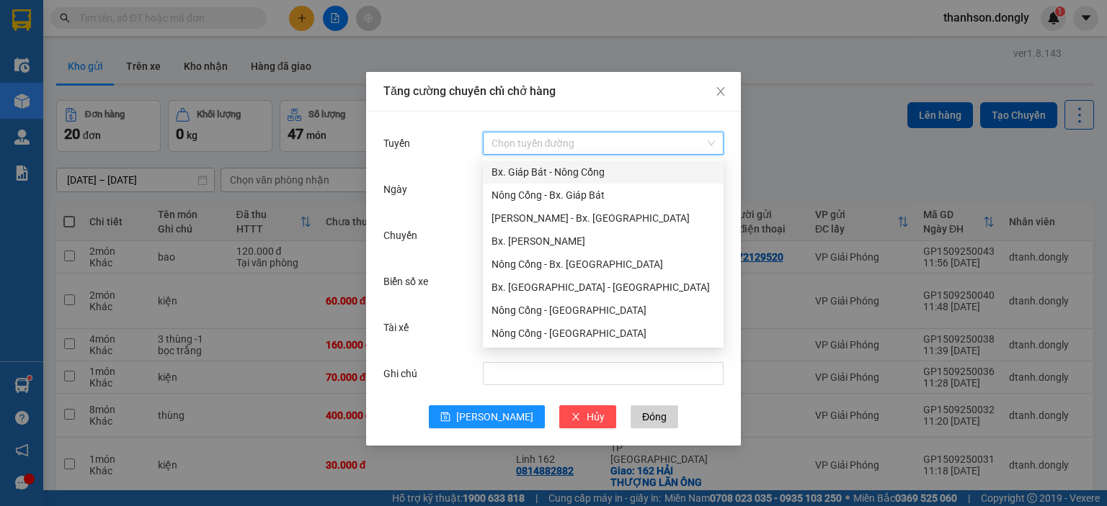
click at [548, 173] on div "Bx. Giáp Bát - Nông Cống" at bounding box center [602, 172] width 223 height 16
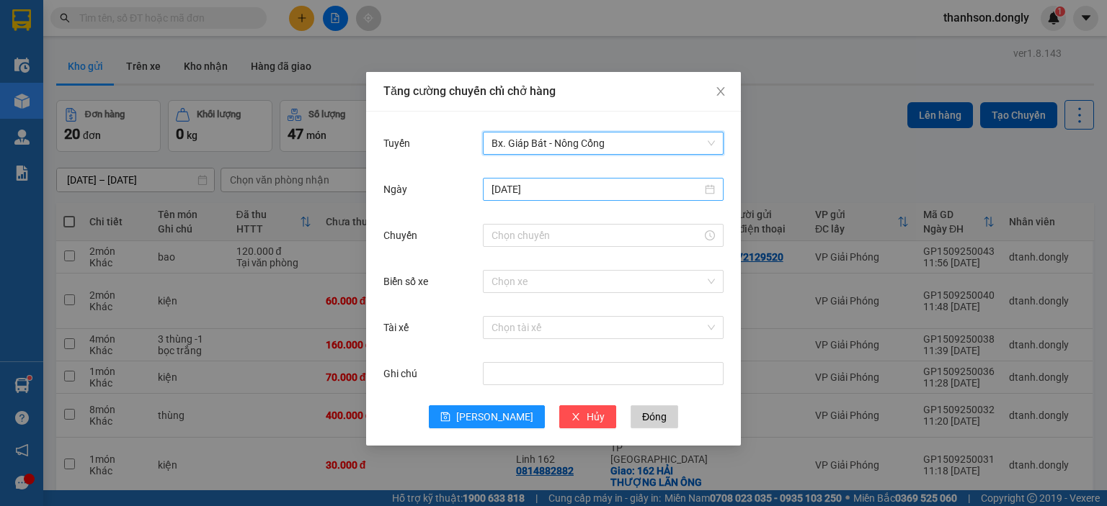
click at [545, 190] on input "[DATE]" at bounding box center [596, 190] width 210 height 16
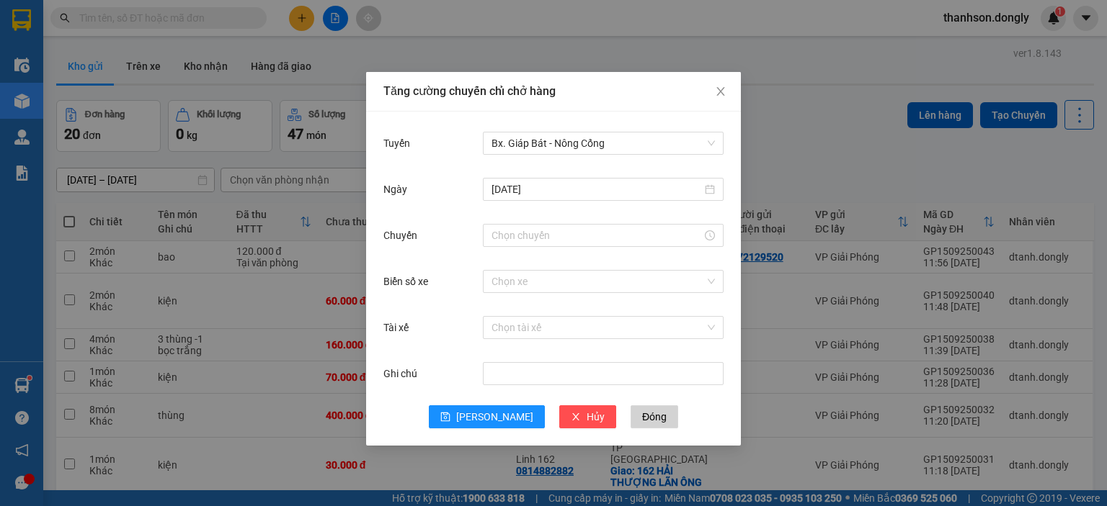
click at [446, 152] on div "Tuyến" at bounding box center [432, 143] width 99 height 29
click at [613, 234] on input "Chuyến" at bounding box center [596, 236] width 210 height 16
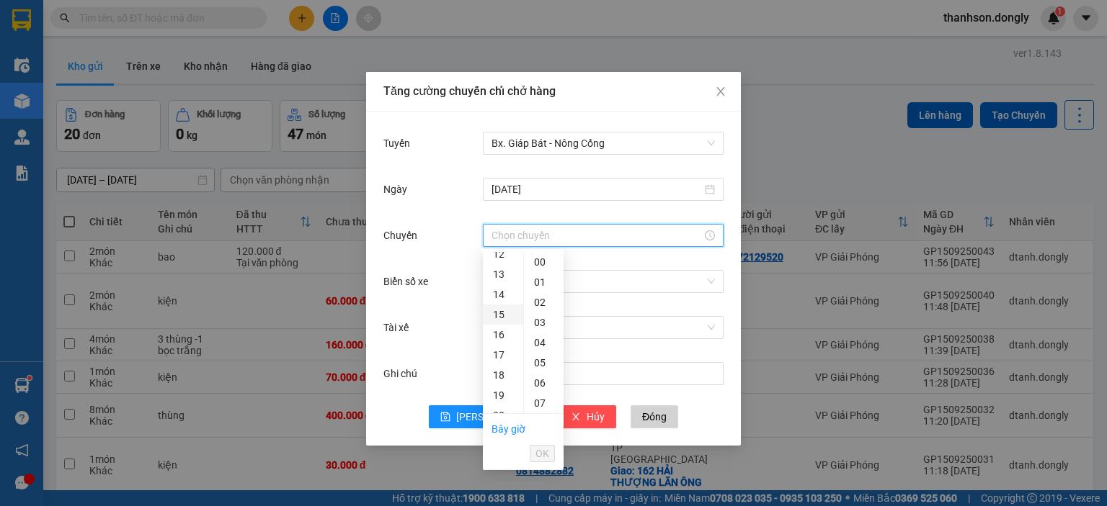
scroll to position [216, 0]
click at [507, 287] on div "12" at bounding box center [503, 288] width 40 height 20
click at [541, 280] on div "15" at bounding box center [544, 277] width 40 height 20
type input "12:15"
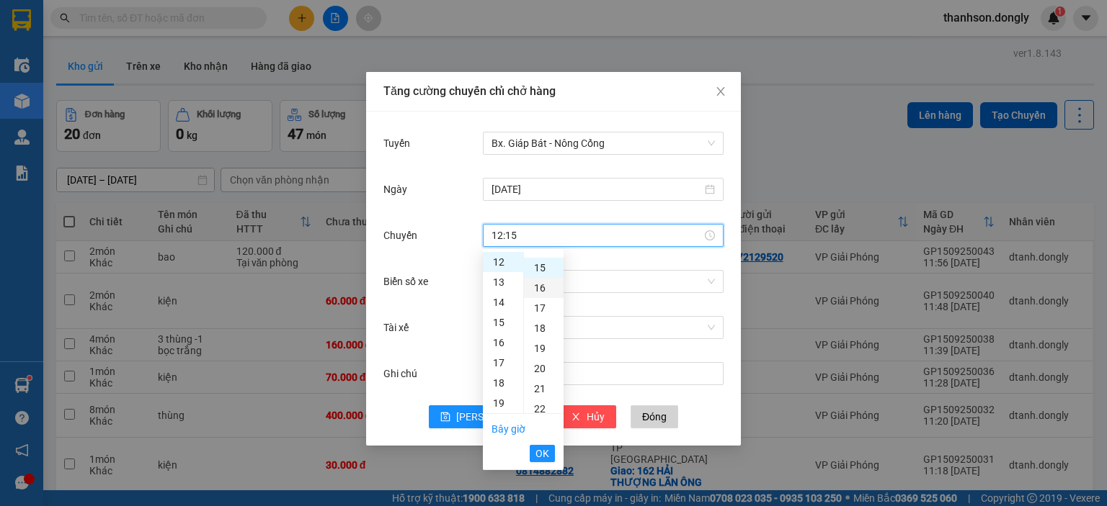
scroll to position [303, 0]
drag, startPoint x: 541, startPoint y: 455, endPoint x: 536, endPoint y: 434, distance: 20.8
click at [541, 455] on span "OK" at bounding box center [542, 454] width 14 height 16
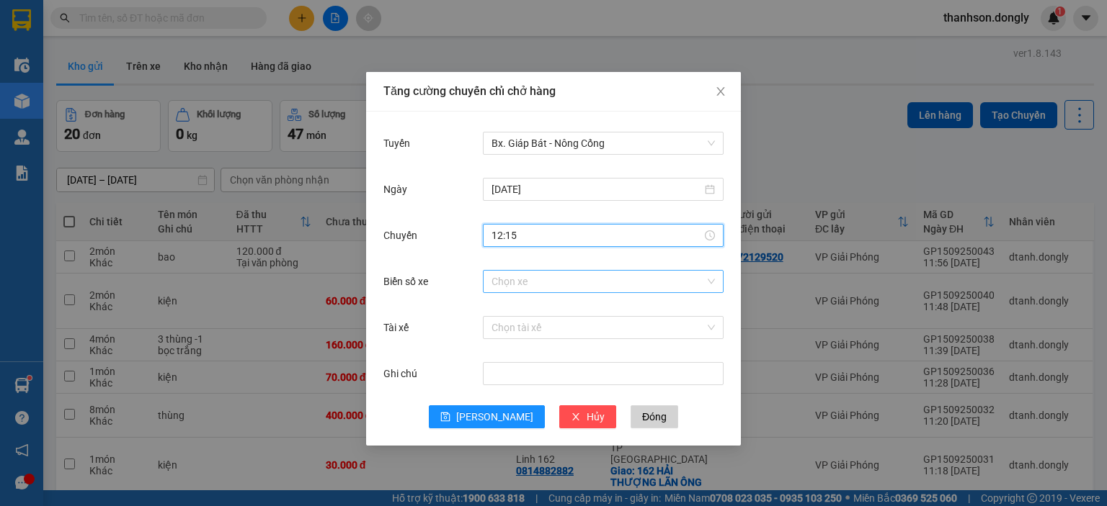
click at [552, 285] on input "Biển số xe" at bounding box center [597, 282] width 213 height 22
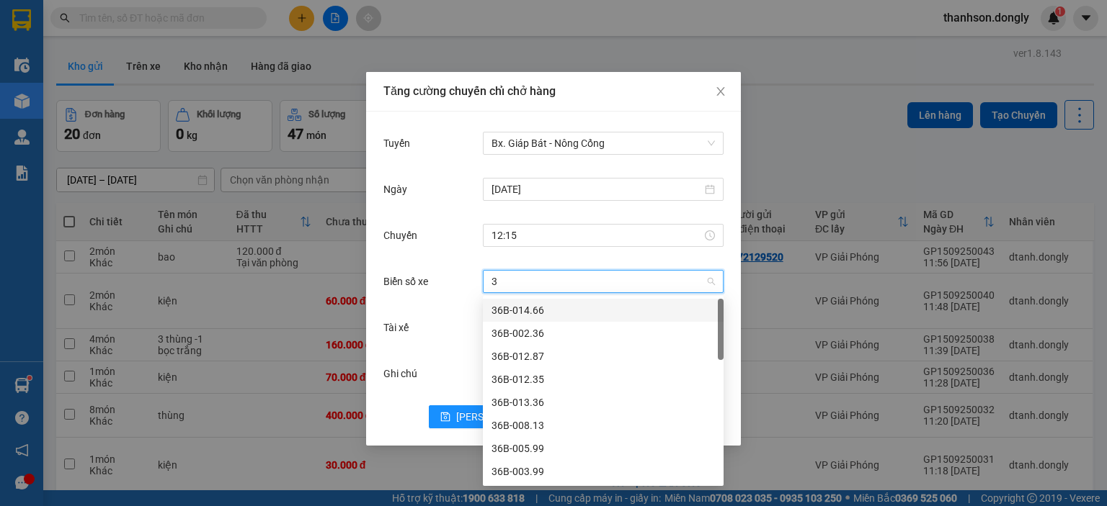
type input "38"
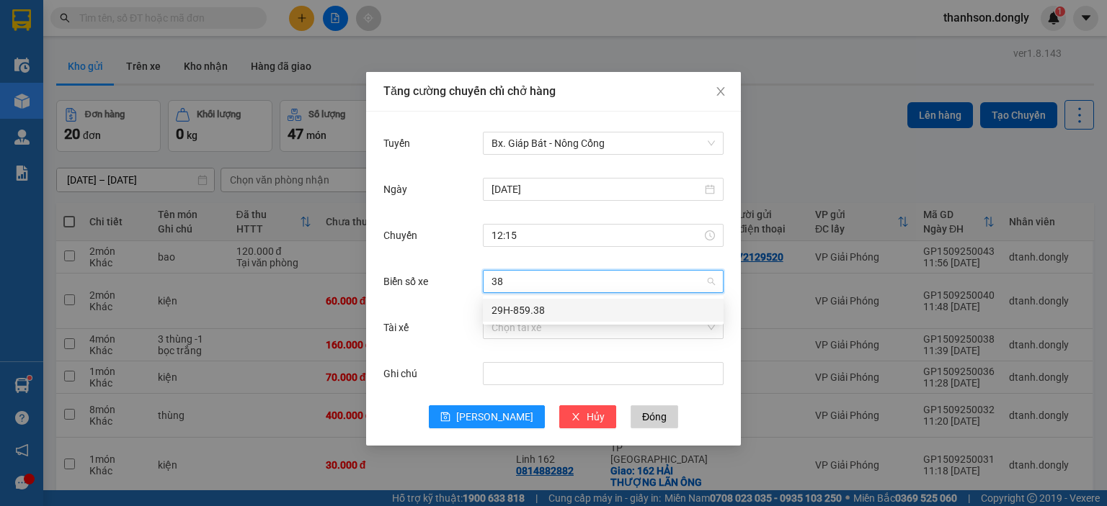
click at [566, 305] on div "29H-859.38" at bounding box center [602, 311] width 223 height 16
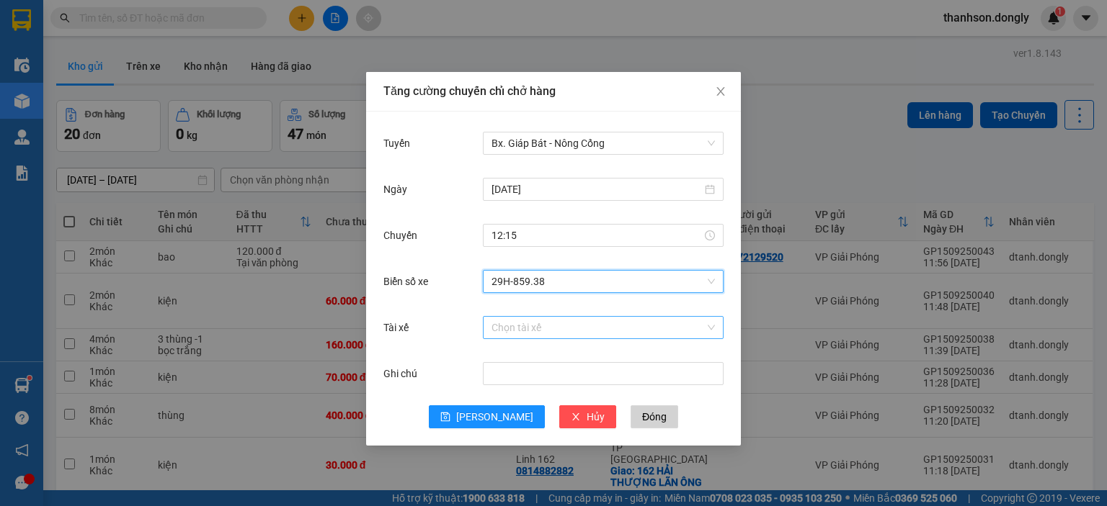
click at [568, 329] on input "Tài xế" at bounding box center [597, 328] width 213 height 22
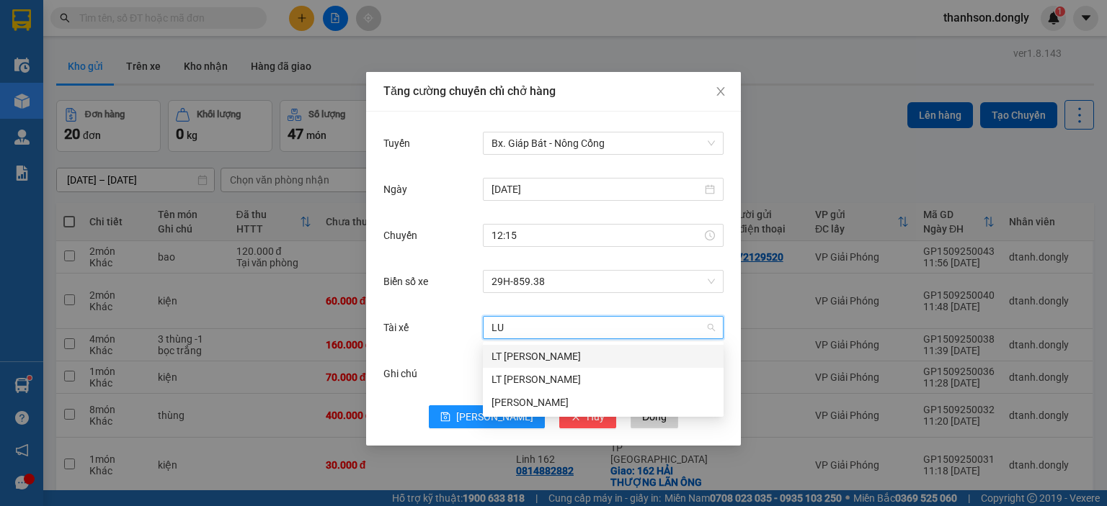
type input "LUO"
click at [574, 403] on div "[PERSON_NAME]" at bounding box center [602, 403] width 223 height 16
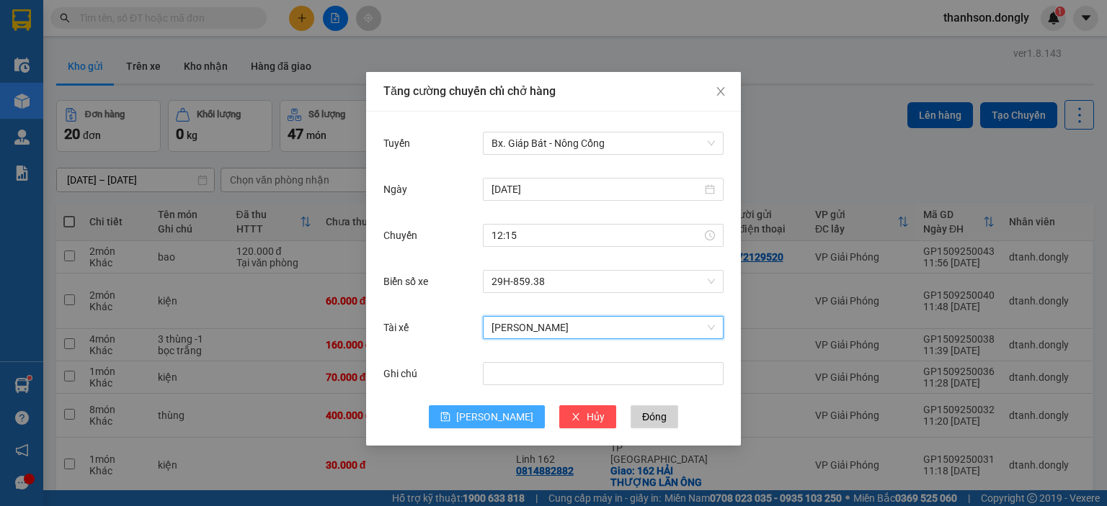
click at [502, 418] on span "[PERSON_NAME]" at bounding box center [494, 417] width 77 height 16
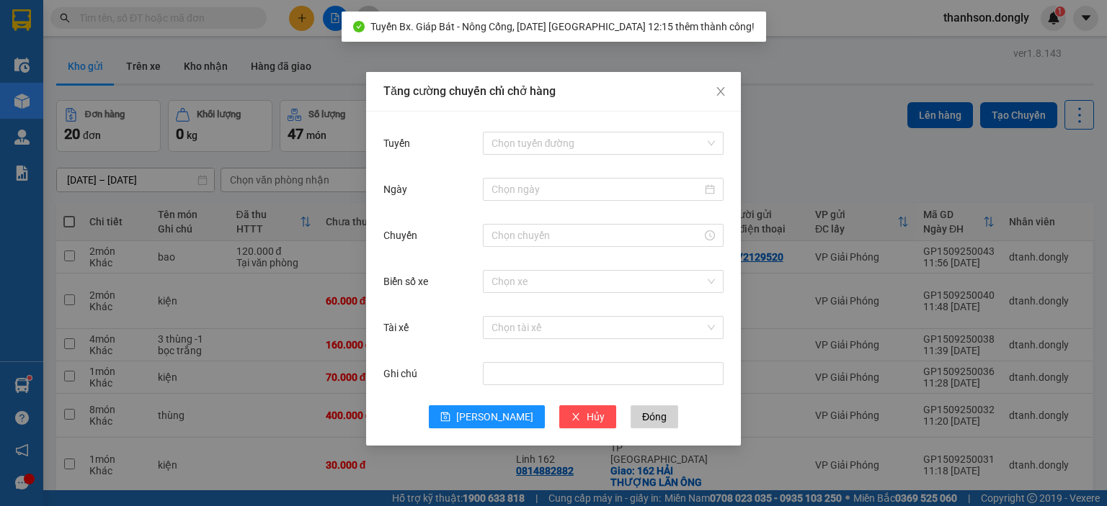
click at [870, 145] on div "Tăng cường chuyến chỉ chở hàng Tuyến Chọn tuyến đường Ngày Chuyến Biển số xe Ch…" at bounding box center [553, 253] width 1107 height 506
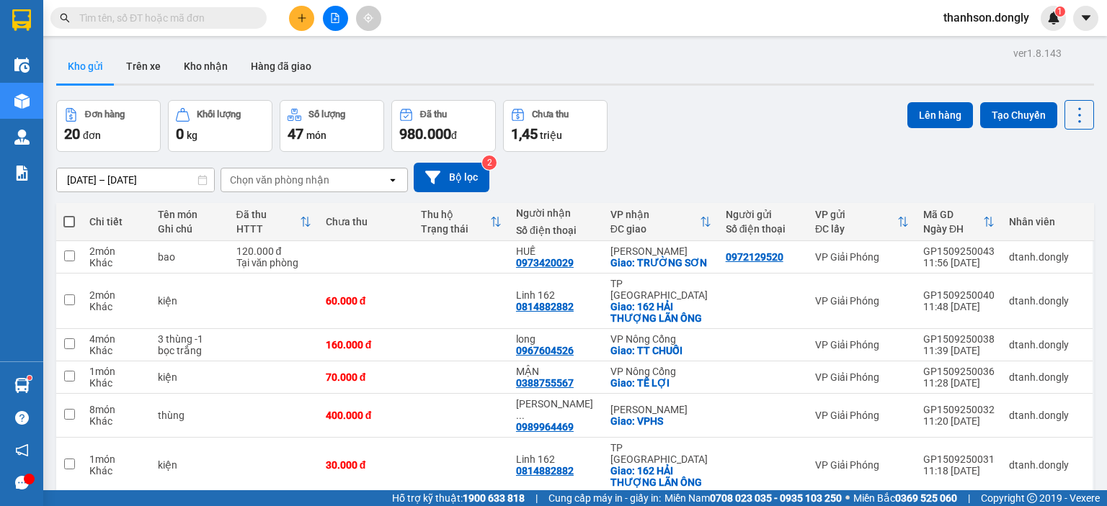
click at [67, 220] on span at bounding box center [69, 222] width 12 height 12
click at [69, 215] on input "checkbox" at bounding box center [69, 215] width 0 height 0
checkbox input "true"
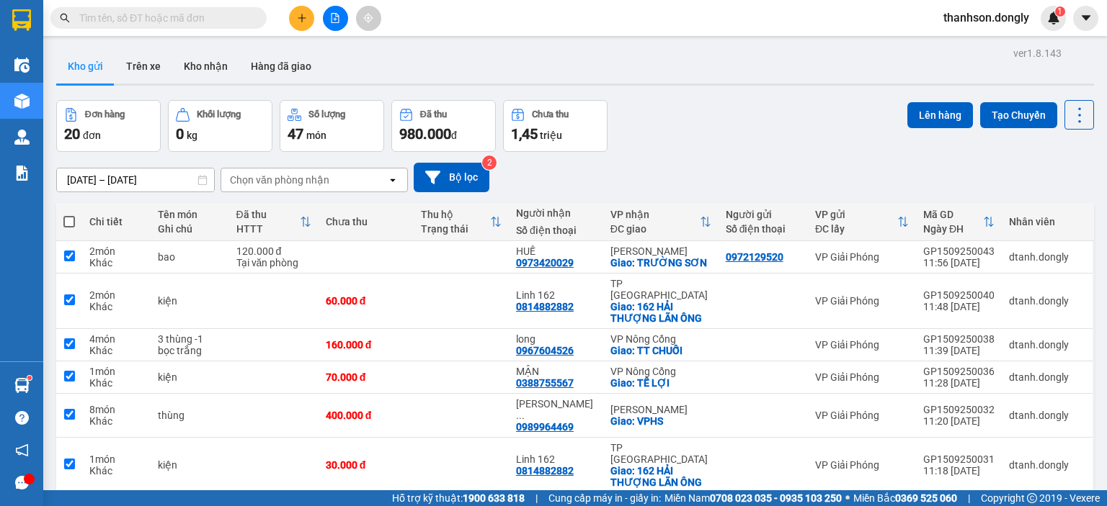
checkbox input "true"
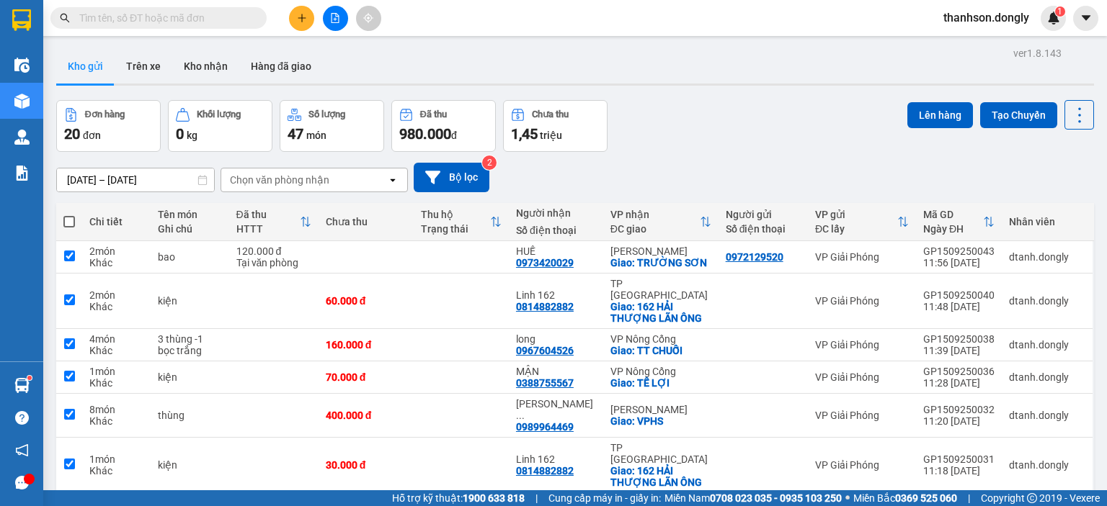
checkbox input "true"
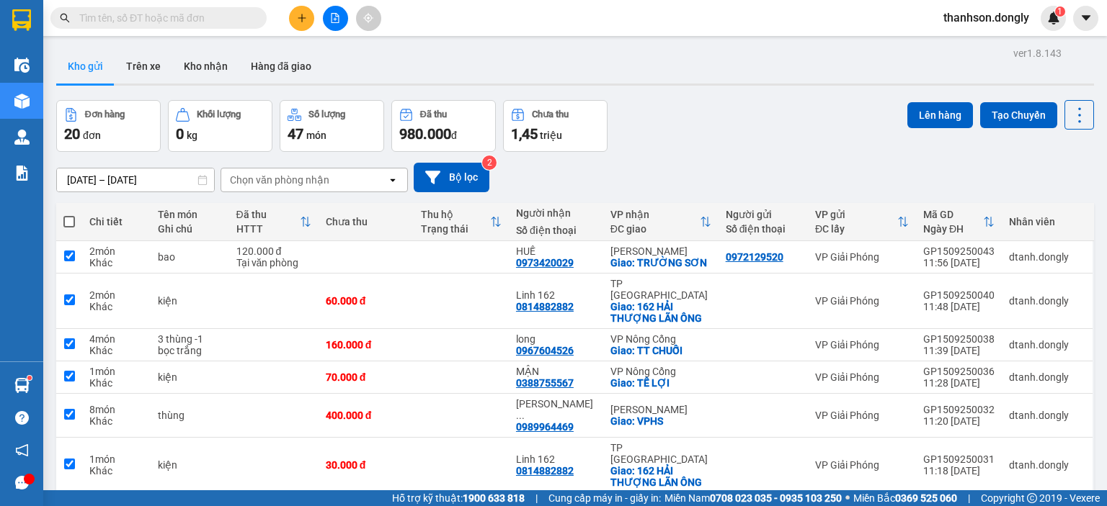
checkbox input "true"
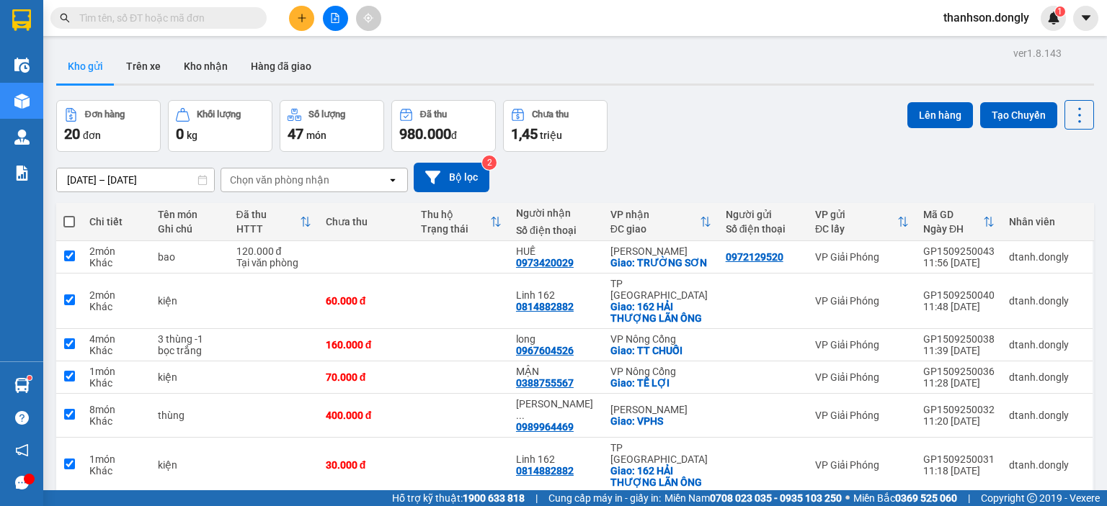
checkbox input "true"
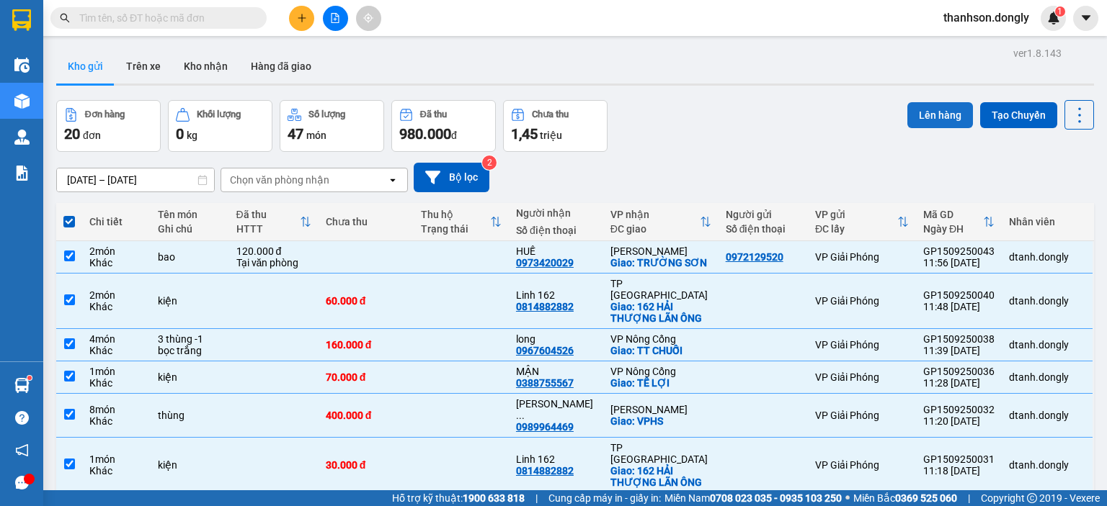
click at [935, 117] on button "Lên hàng" at bounding box center [940, 115] width 66 height 26
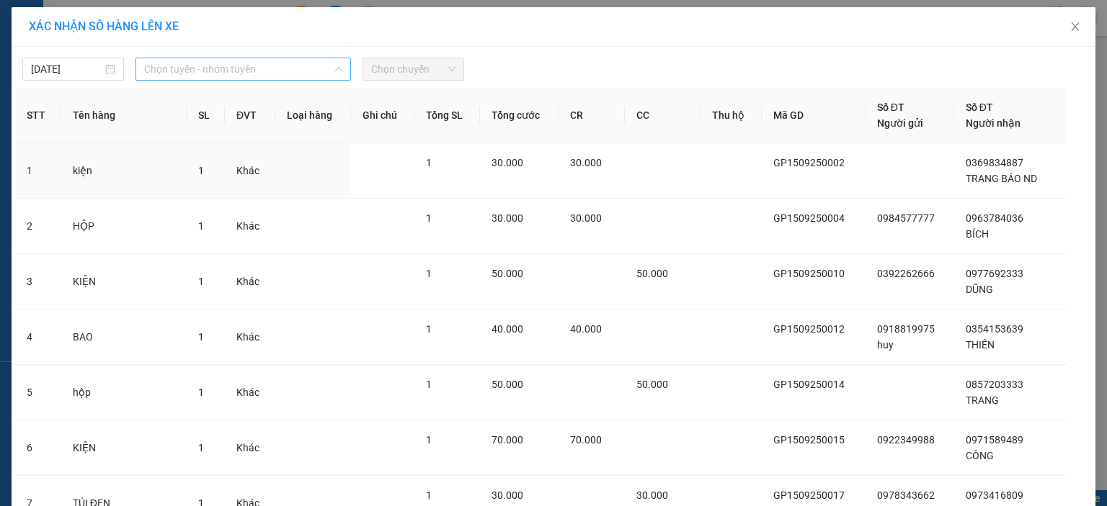
click at [274, 63] on span "Chọn tuyến - nhóm tuyến" at bounding box center [243, 69] width 198 height 22
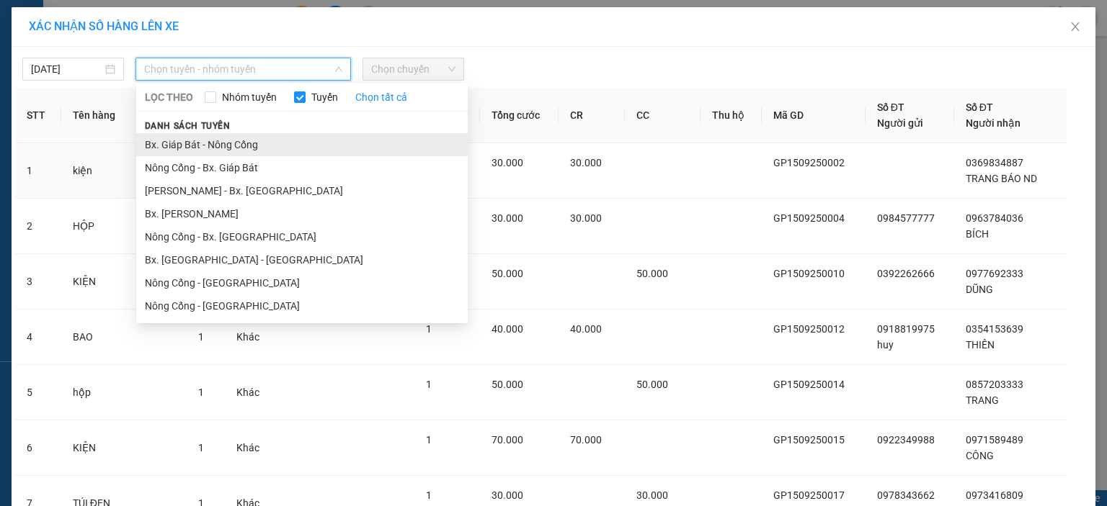
click at [255, 138] on li "Bx. Giáp Bát - Nông Cống" at bounding box center [301, 144] width 331 height 23
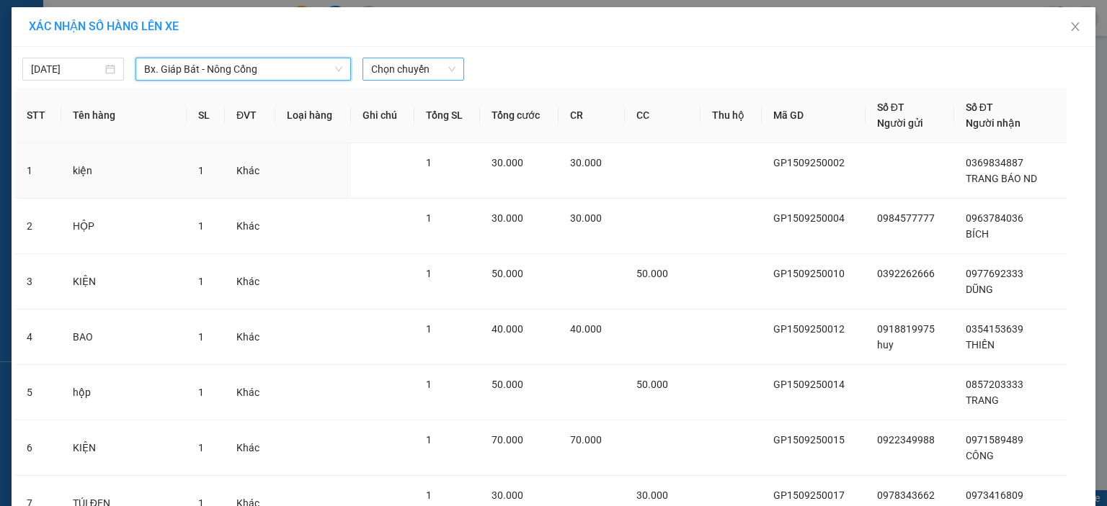
click at [404, 65] on span "Chọn chuyến" at bounding box center [413, 69] width 84 height 22
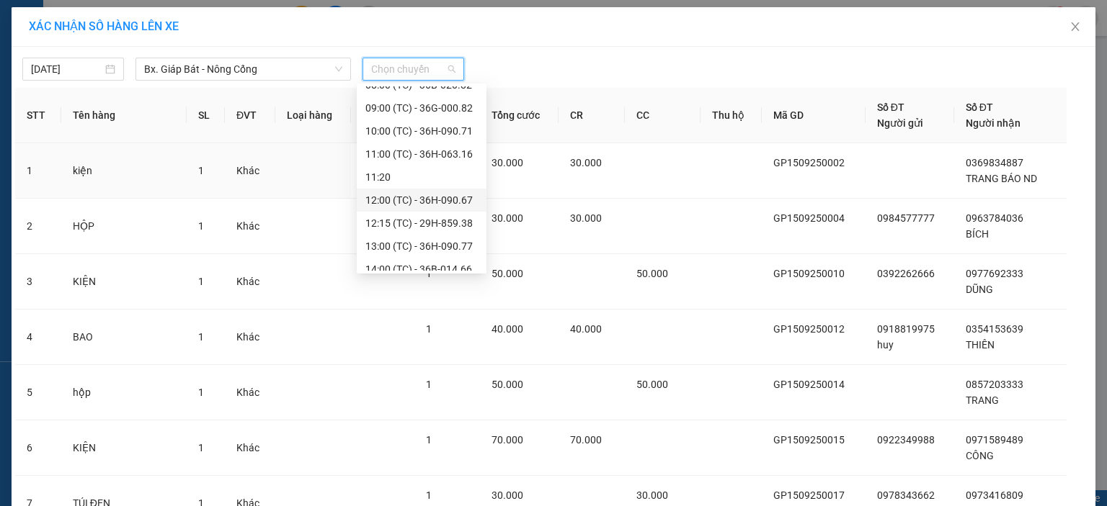
scroll to position [144, 0]
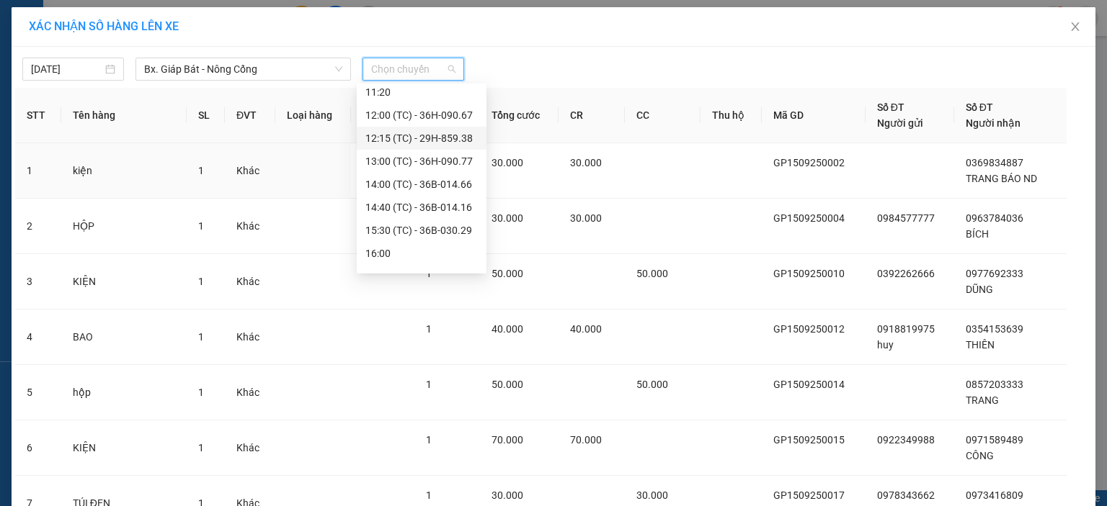
click at [414, 140] on div "12:15 (TC) - 29H-859.38" at bounding box center [421, 138] width 112 height 16
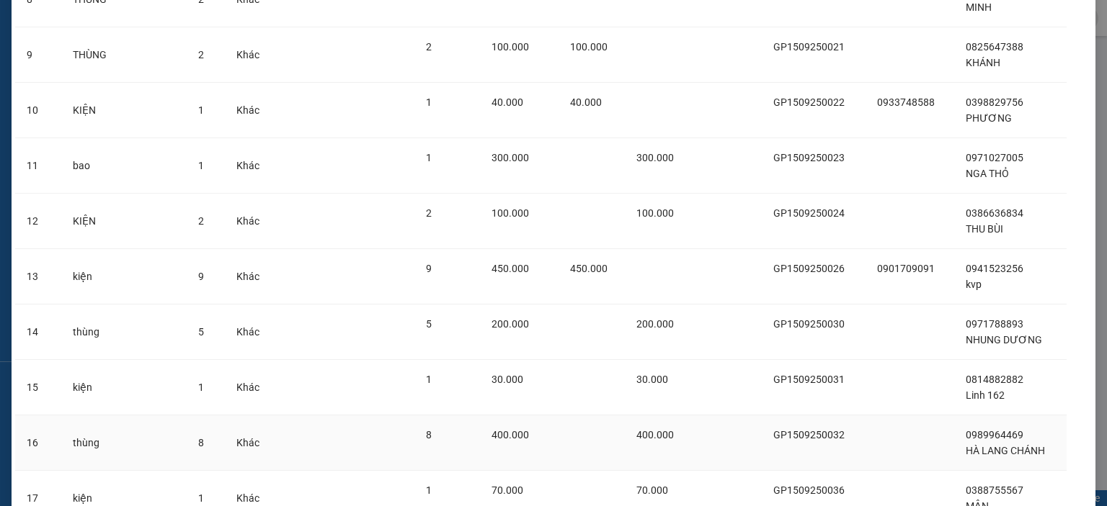
scroll to position [857, 0]
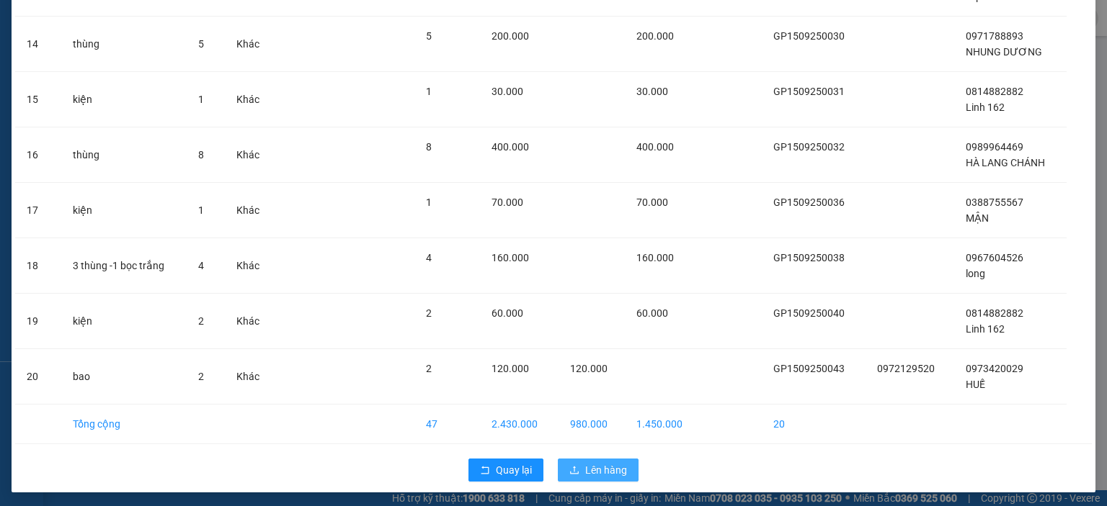
click at [603, 469] on span "Lên hàng" at bounding box center [606, 470] width 42 height 16
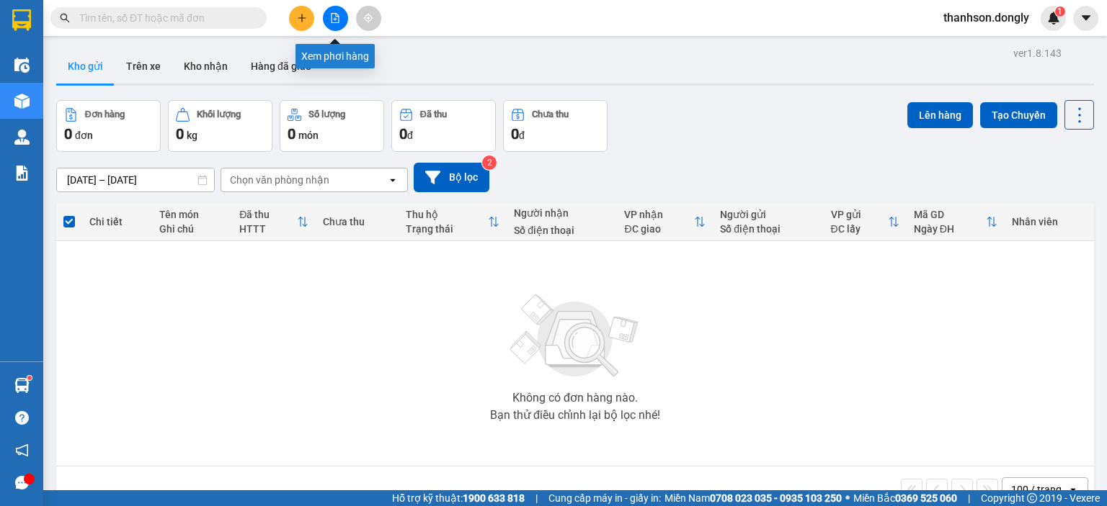
click at [326, 17] on button at bounding box center [335, 18] width 25 height 25
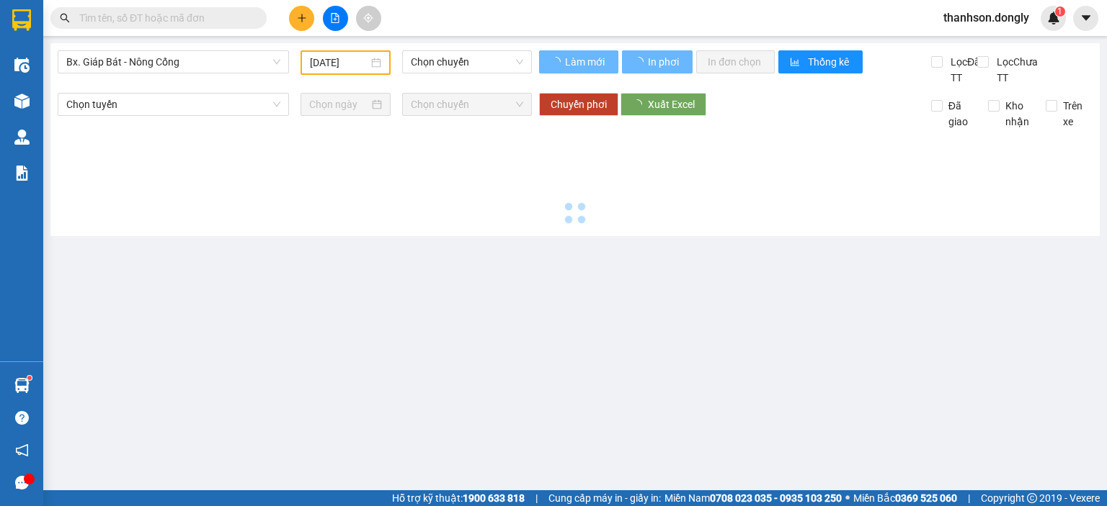
type input "[DATE]"
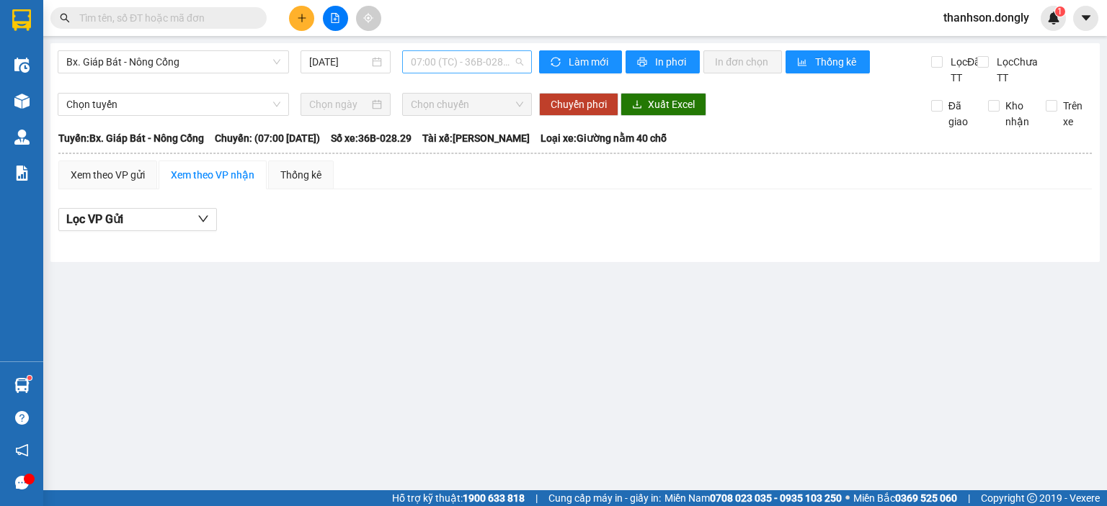
click at [508, 60] on span "07:00 (TC) - 36B-028.29" at bounding box center [467, 62] width 113 height 22
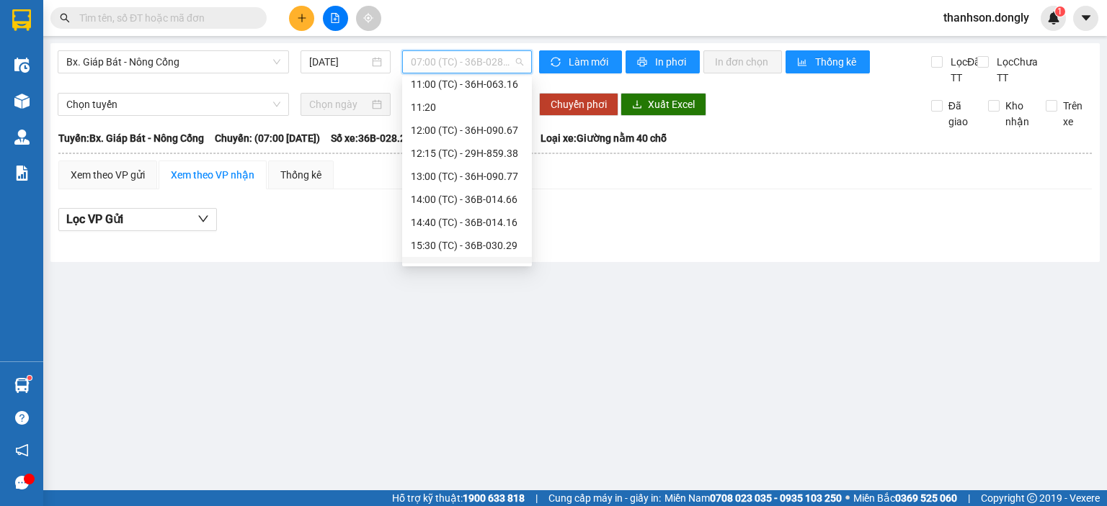
scroll to position [144, 0]
click at [482, 134] on div "12:15 (TC) - 29H-859.38" at bounding box center [467, 131] width 112 height 16
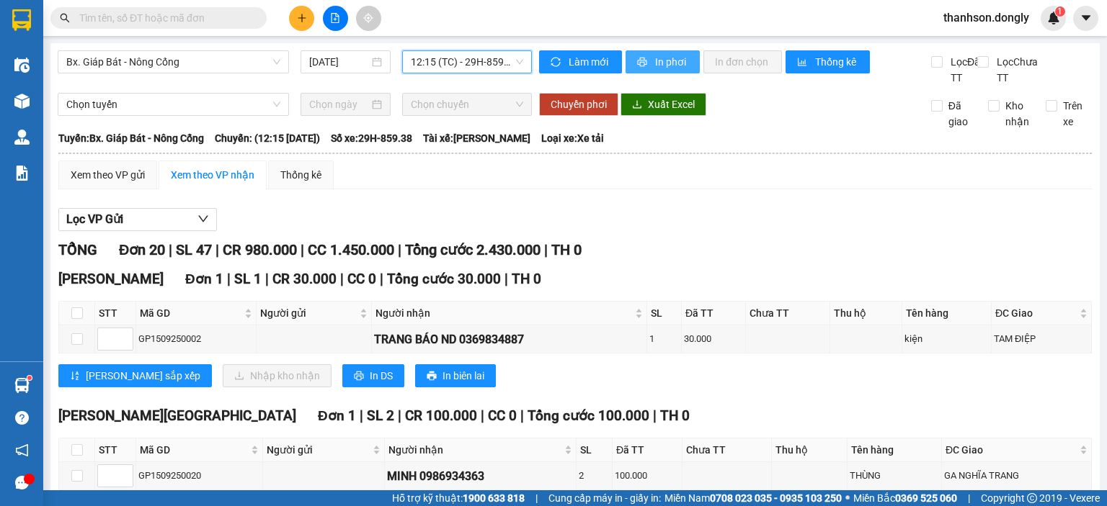
click at [655, 61] on span "In phơi" at bounding box center [671, 62] width 33 height 16
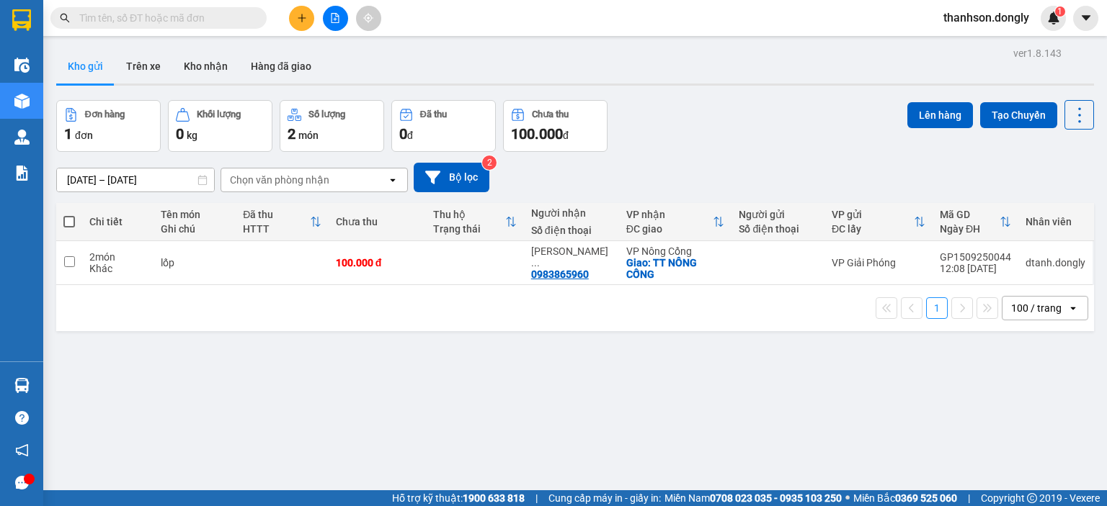
click at [70, 221] on span at bounding box center [69, 222] width 12 height 12
click at [69, 215] on input "checkbox" at bounding box center [69, 215] width 0 height 0
checkbox input "true"
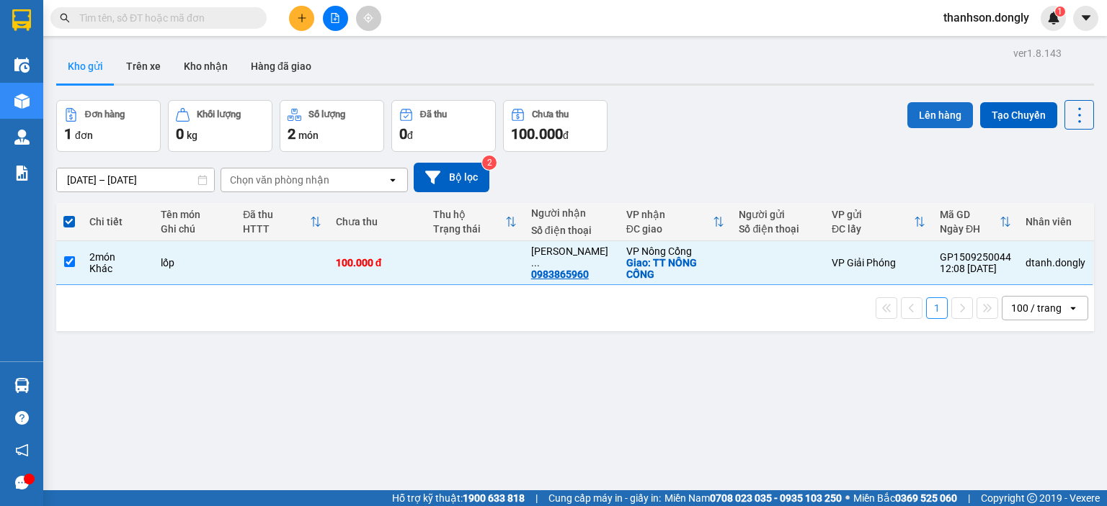
click at [937, 122] on button "Lên hàng" at bounding box center [940, 115] width 66 height 26
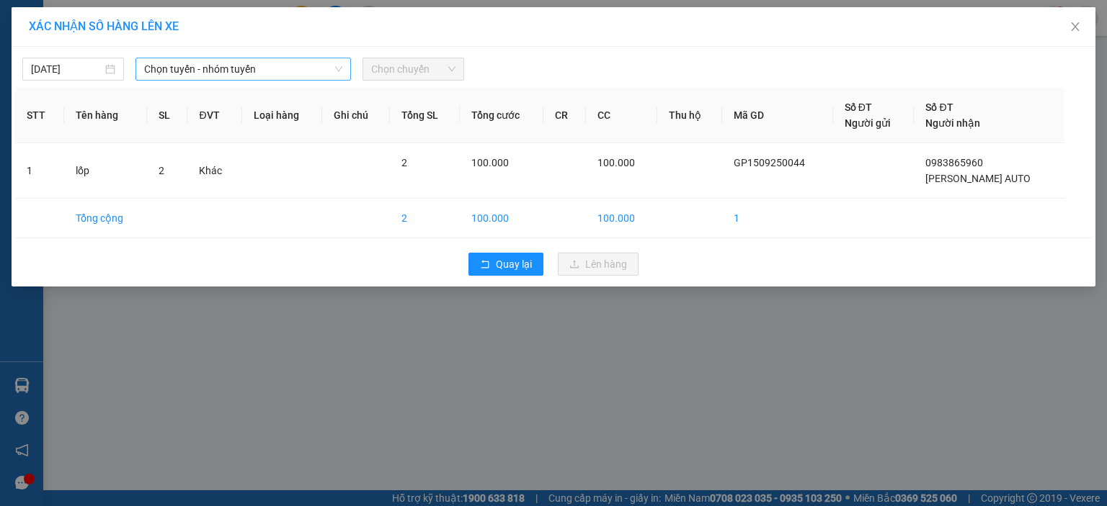
click at [309, 74] on span "Chọn tuyến - nhóm tuyến" at bounding box center [243, 69] width 198 height 22
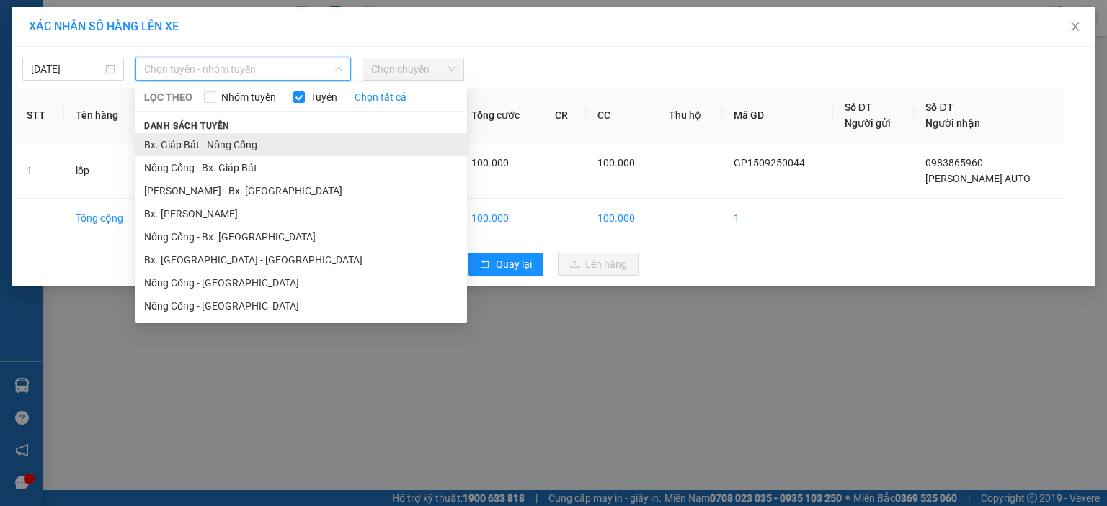
click at [297, 139] on li "Bx. Giáp Bát - Nông Cống" at bounding box center [300, 144] width 331 height 23
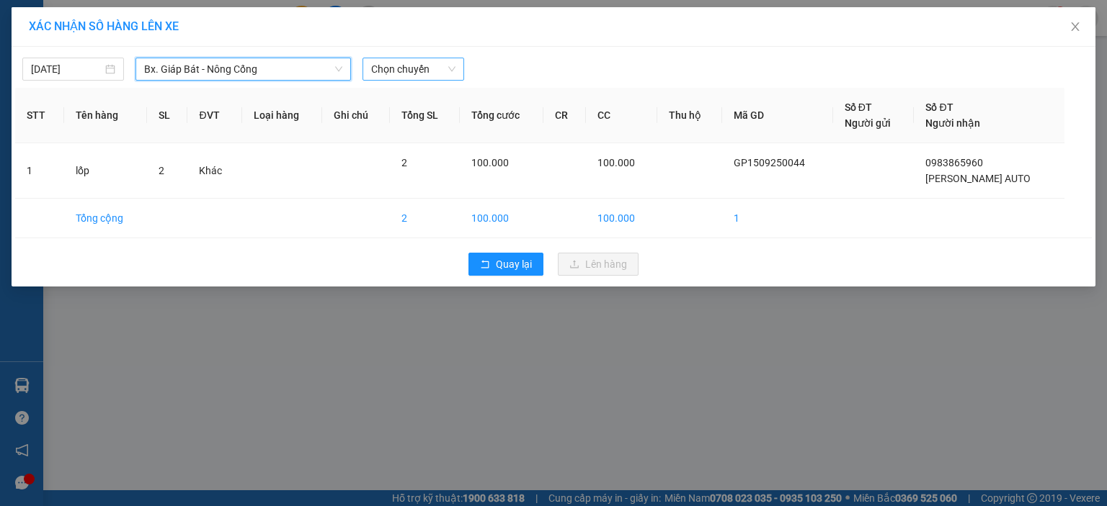
click at [420, 75] on span "Chọn chuyến" at bounding box center [413, 69] width 84 height 22
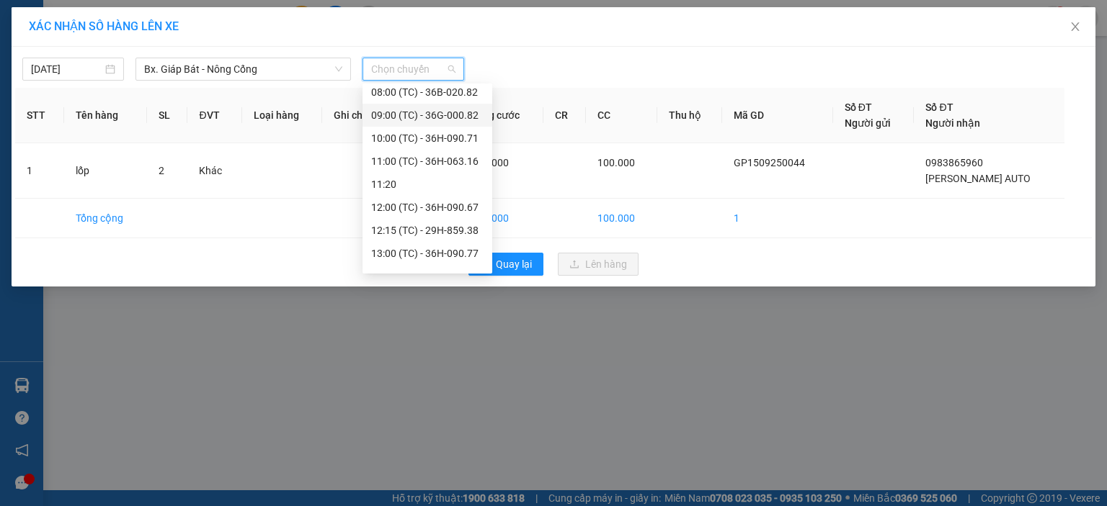
scroll to position [72, 0]
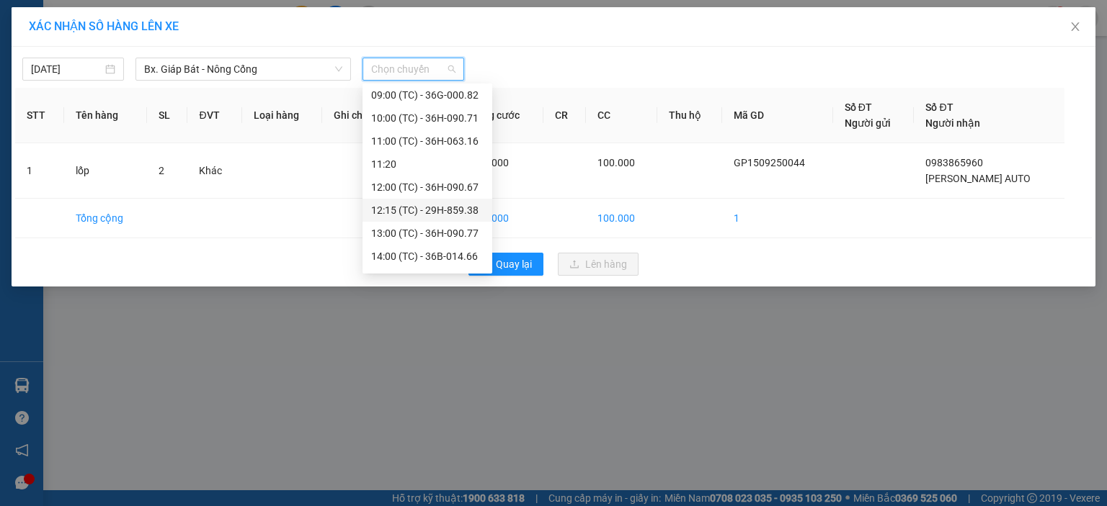
click at [451, 213] on div "12:15 (TC) - 29H-859.38" at bounding box center [427, 210] width 112 height 16
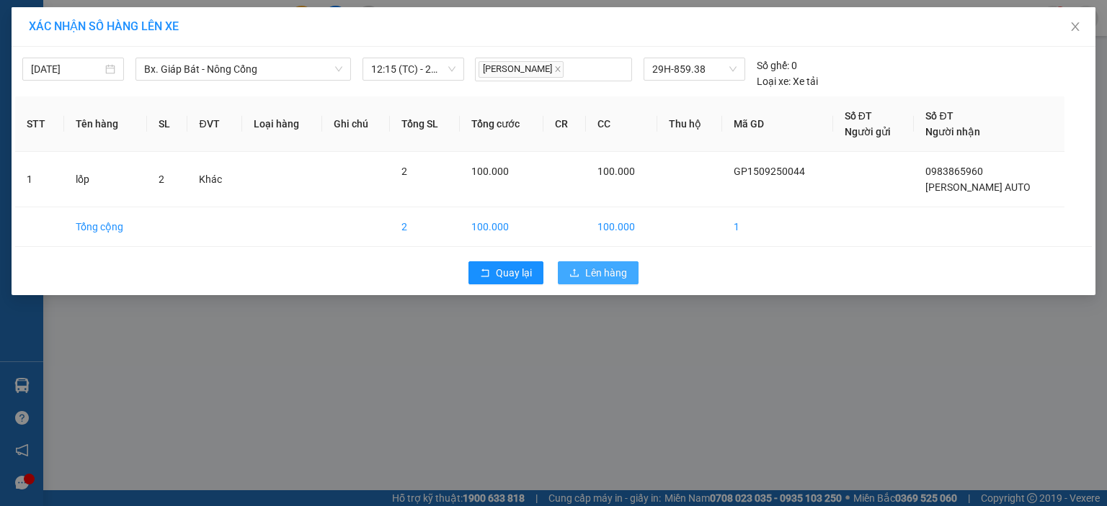
click at [594, 271] on span "Lên hàng" at bounding box center [606, 273] width 42 height 16
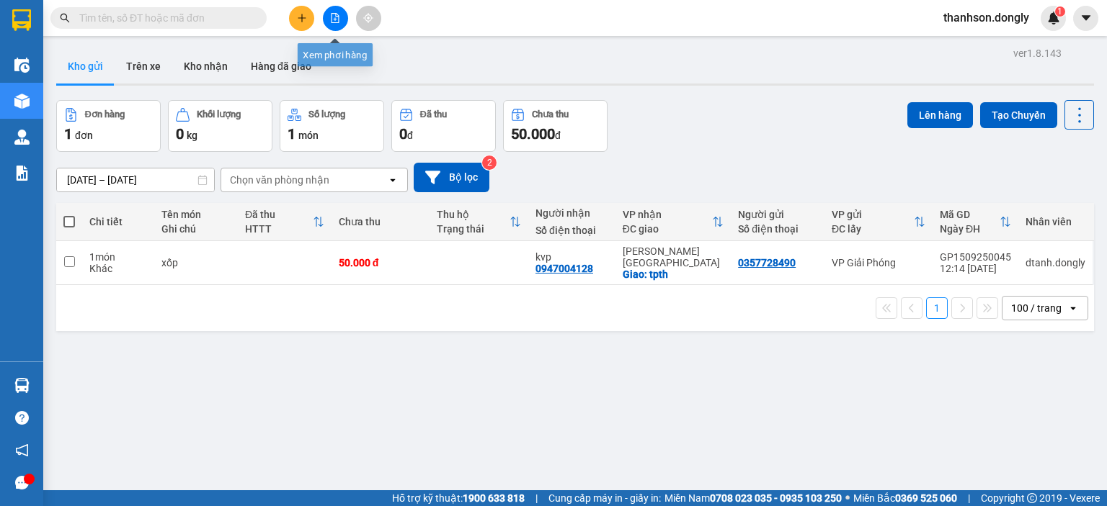
click at [334, 22] on icon "file-add" at bounding box center [335, 18] width 10 height 10
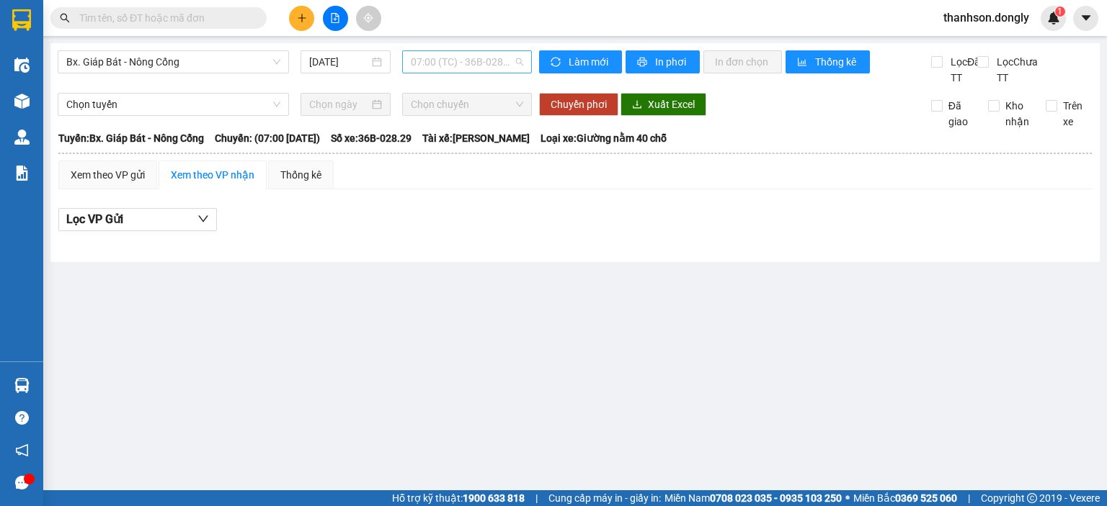
click at [407, 68] on div "07:00 (TC) - 36B-028.29" at bounding box center [467, 61] width 130 height 23
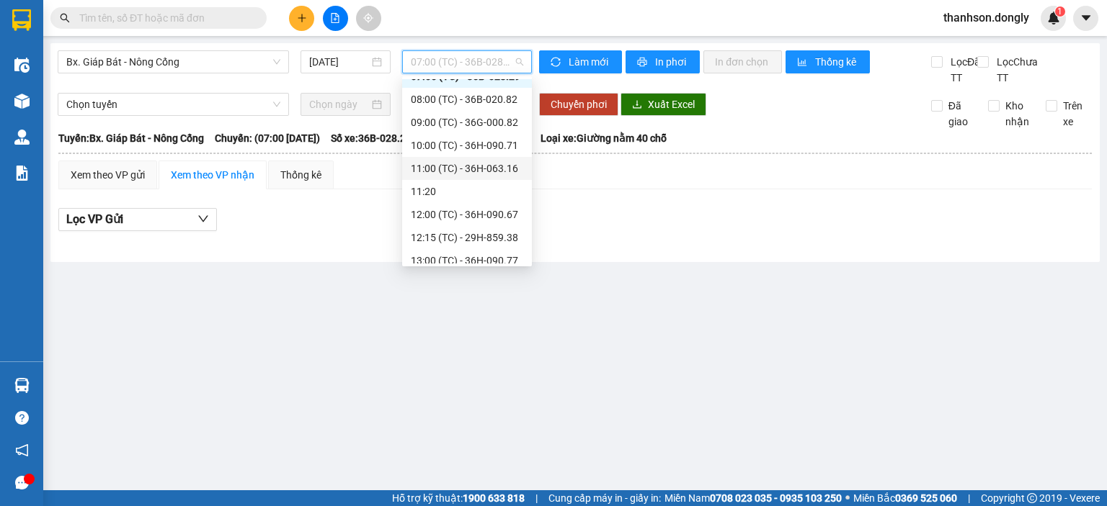
scroll to position [72, 0]
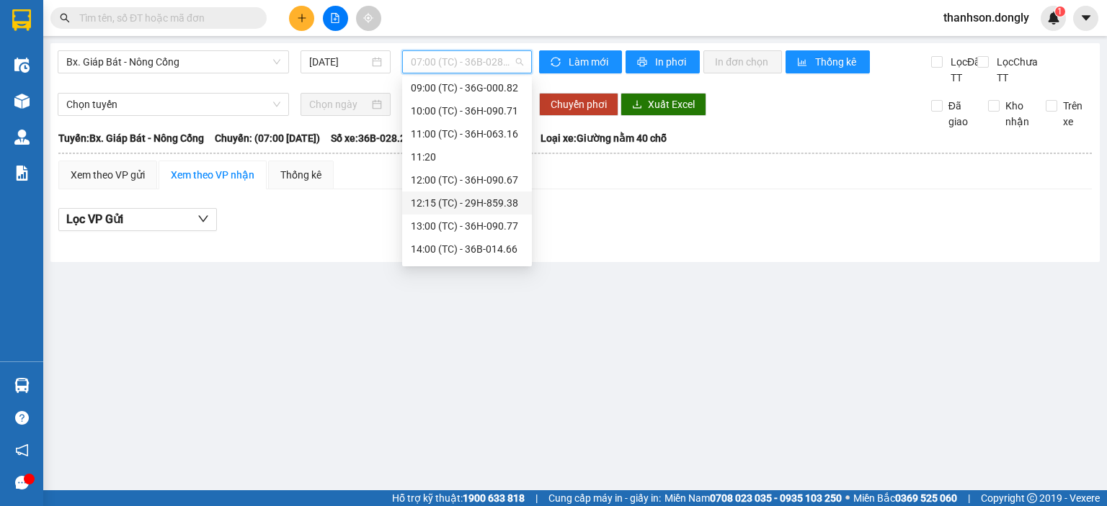
click at [438, 202] on div "12:15 (TC) - 29H-859.38" at bounding box center [467, 203] width 112 height 16
